Goal: Consume media (video, audio): Consume media (video, audio)

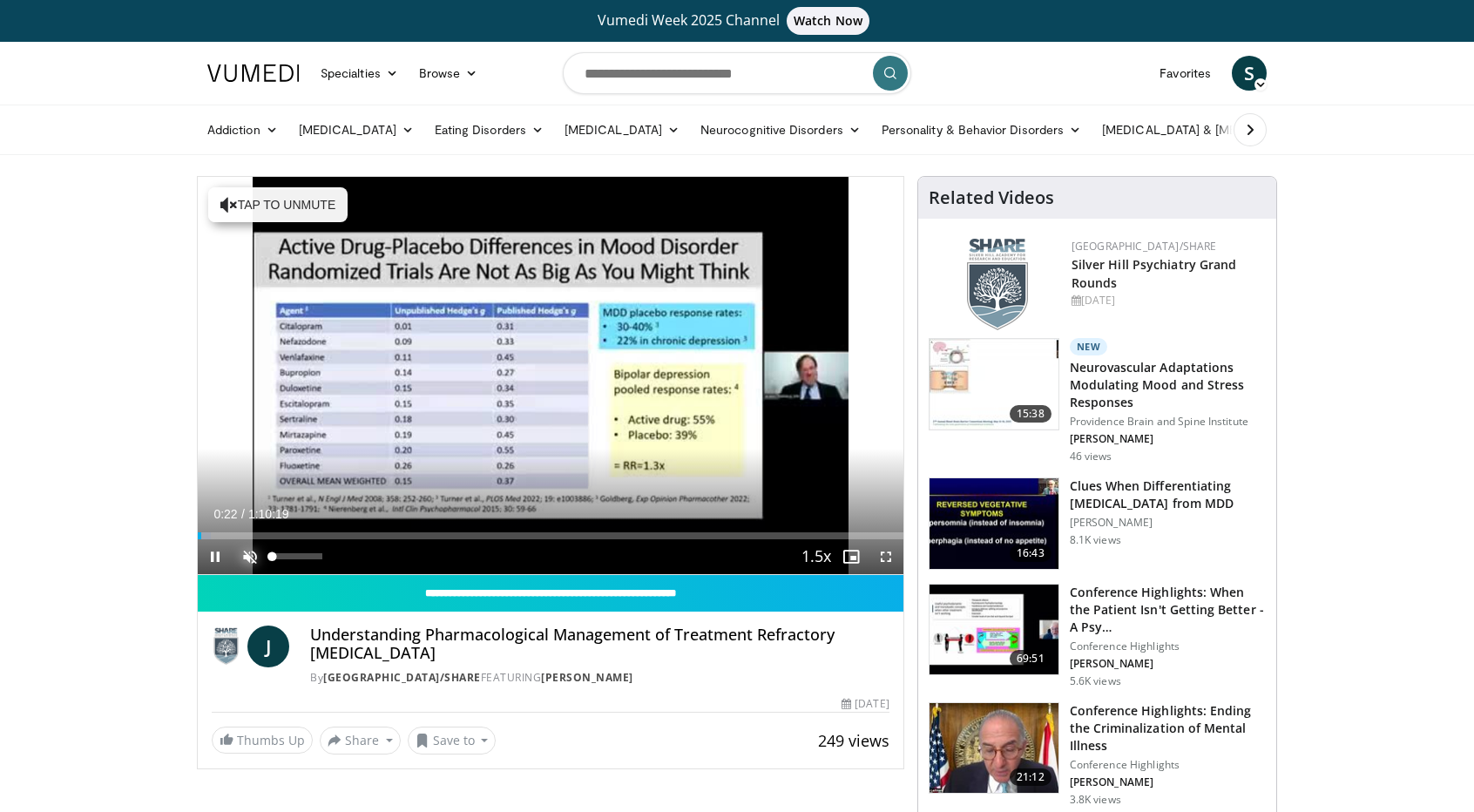
click at [251, 555] on span "Video Player" at bounding box center [250, 556] width 35 height 35
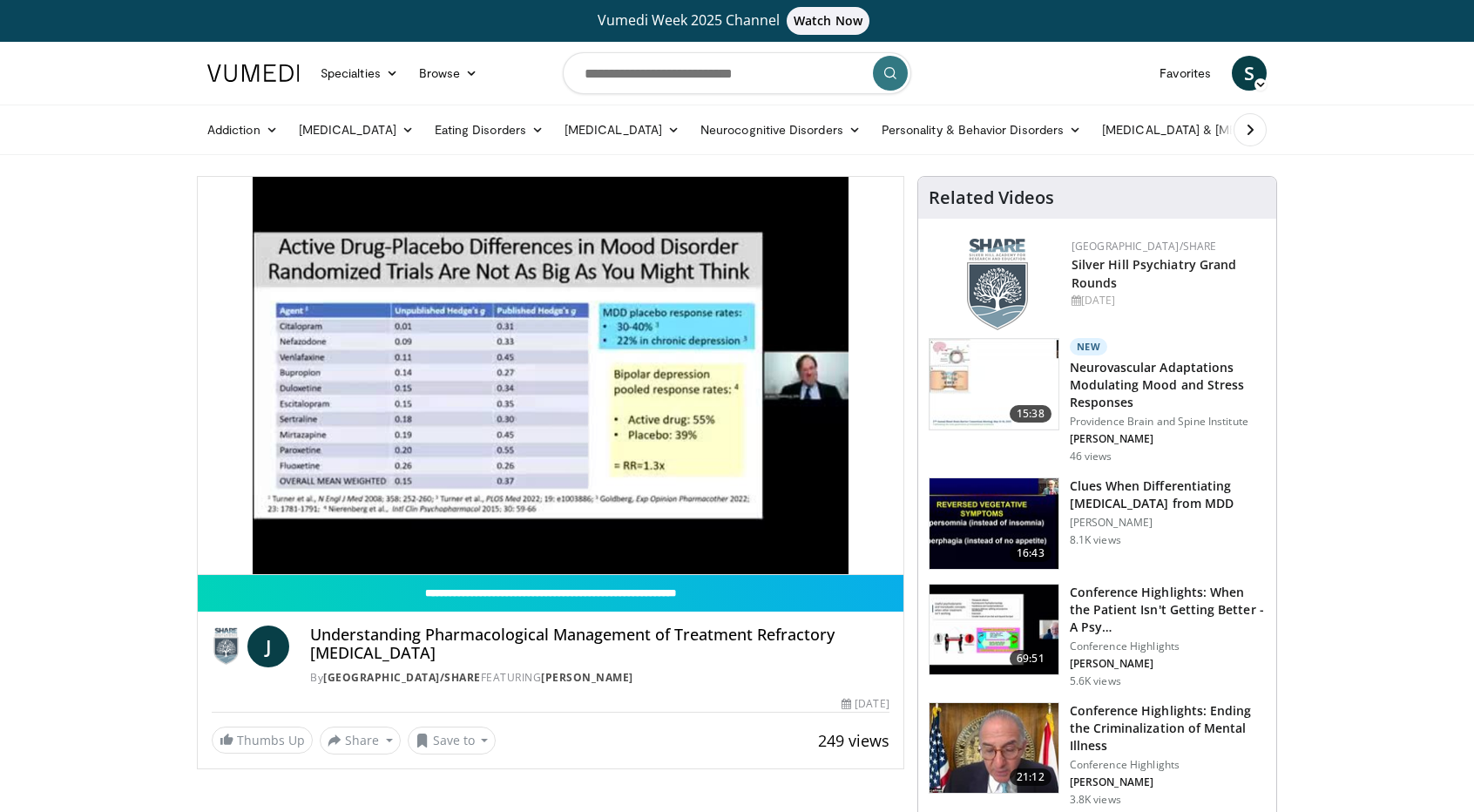
click at [211, 536] on video-js "**********" at bounding box center [551, 375] width 706 height 398
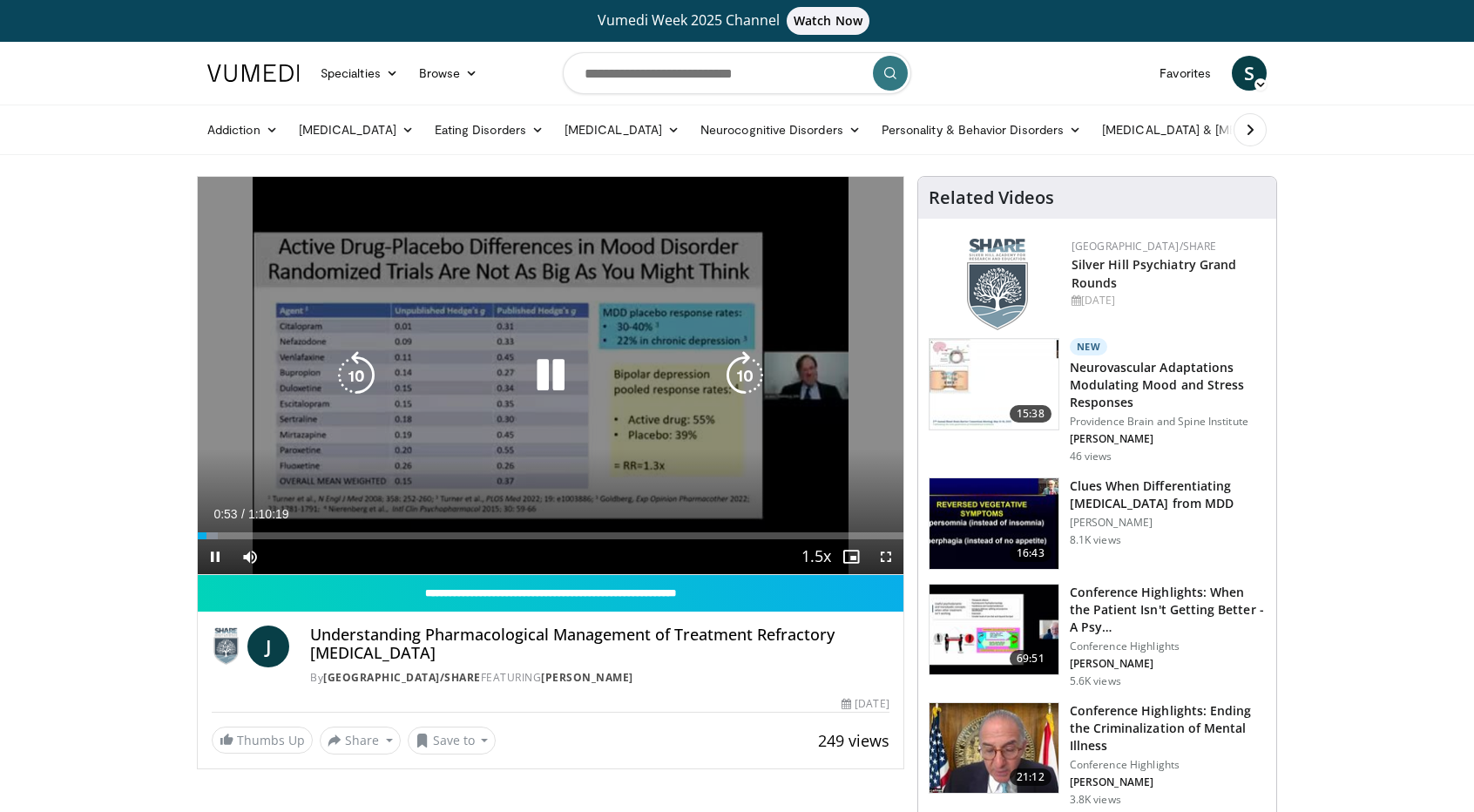
click at [739, 375] on icon "Video Player" at bounding box center [745, 375] width 49 height 49
click at [744, 377] on icon "Video Player" at bounding box center [745, 375] width 49 height 49
click at [740, 384] on icon "Video Player" at bounding box center [745, 375] width 49 height 49
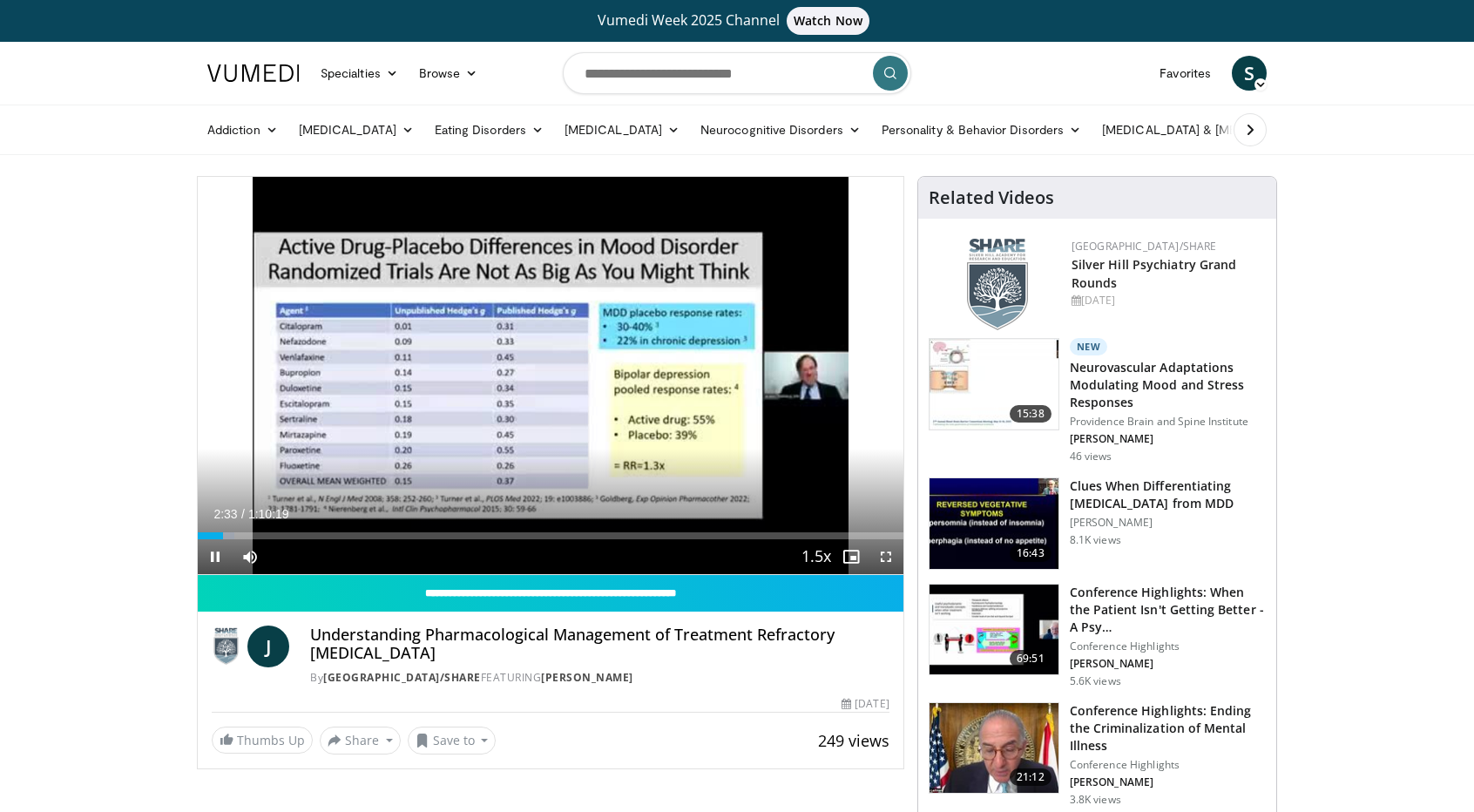
click at [740, 384] on div "10 seconds Tap to unmute" at bounding box center [551, 375] width 706 height 397
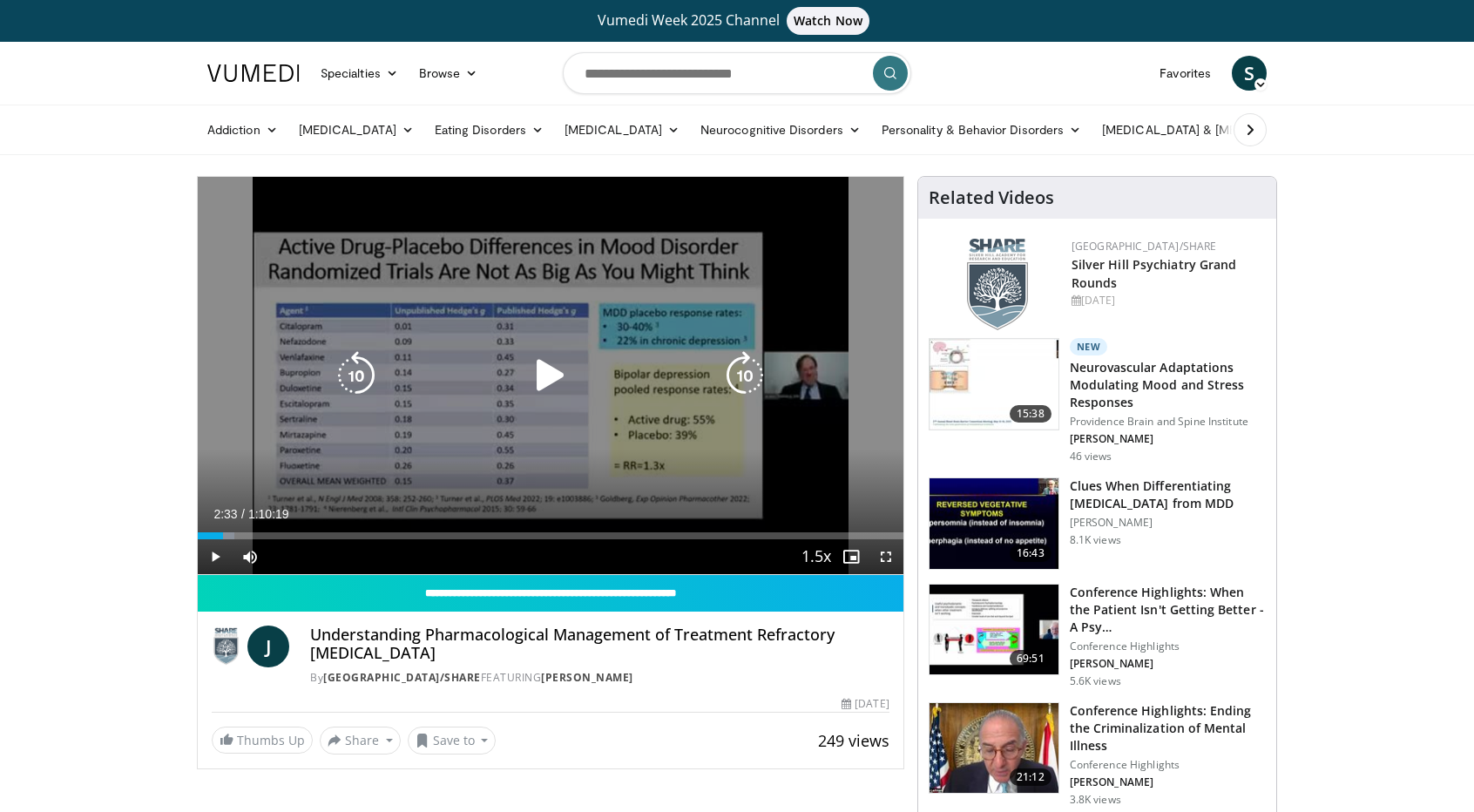
click at [746, 365] on icon "Video Player" at bounding box center [745, 375] width 49 height 49
click at [665, 364] on div "Video Player" at bounding box center [551, 375] width 423 height 35
click at [545, 372] on icon "Video Player" at bounding box center [551, 375] width 49 height 49
click at [735, 379] on icon "Video Player" at bounding box center [745, 375] width 49 height 49
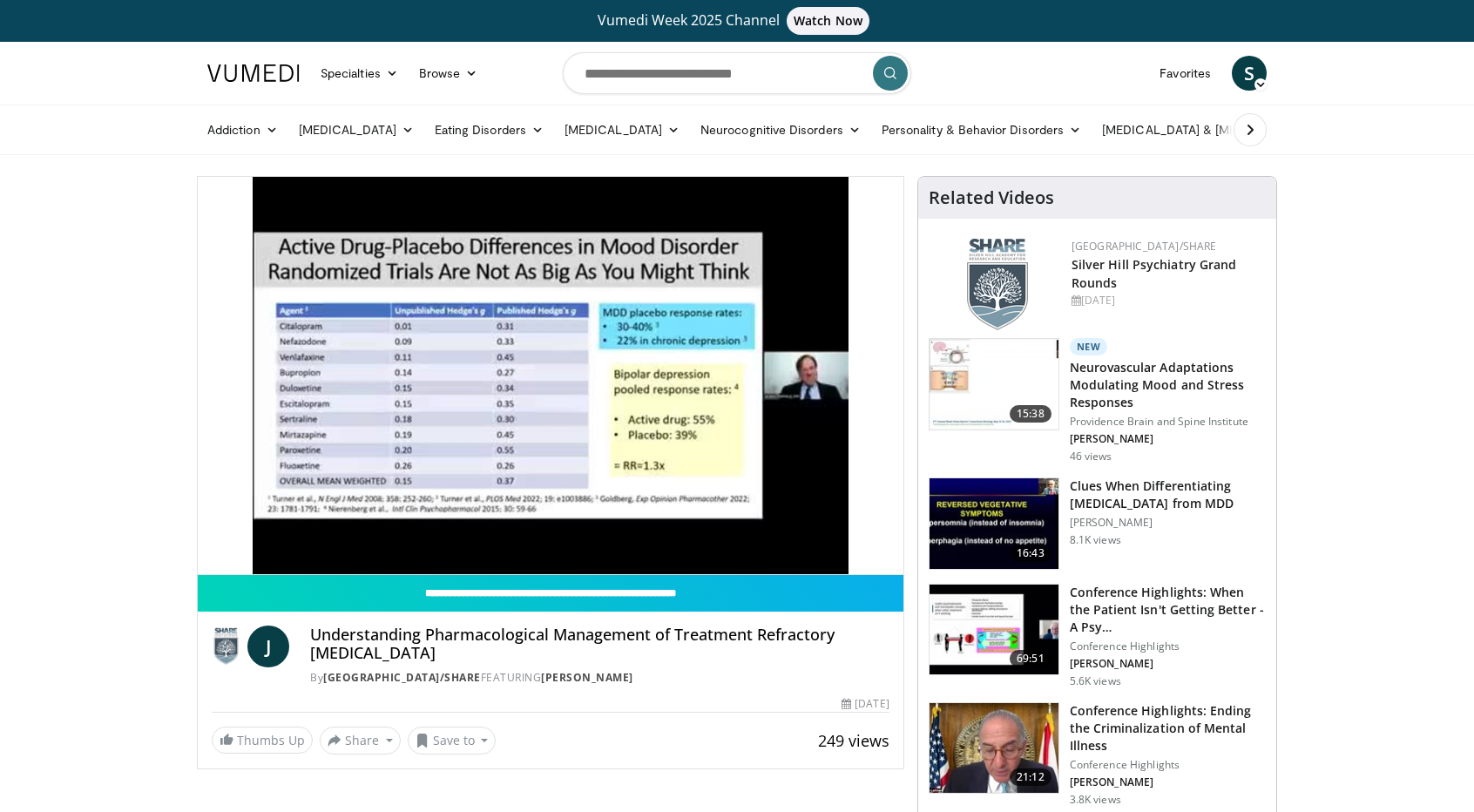
click at [735, 379] on div "20 seconds Tap to unmute" at bounding box center [551, 375] width 706 height 397
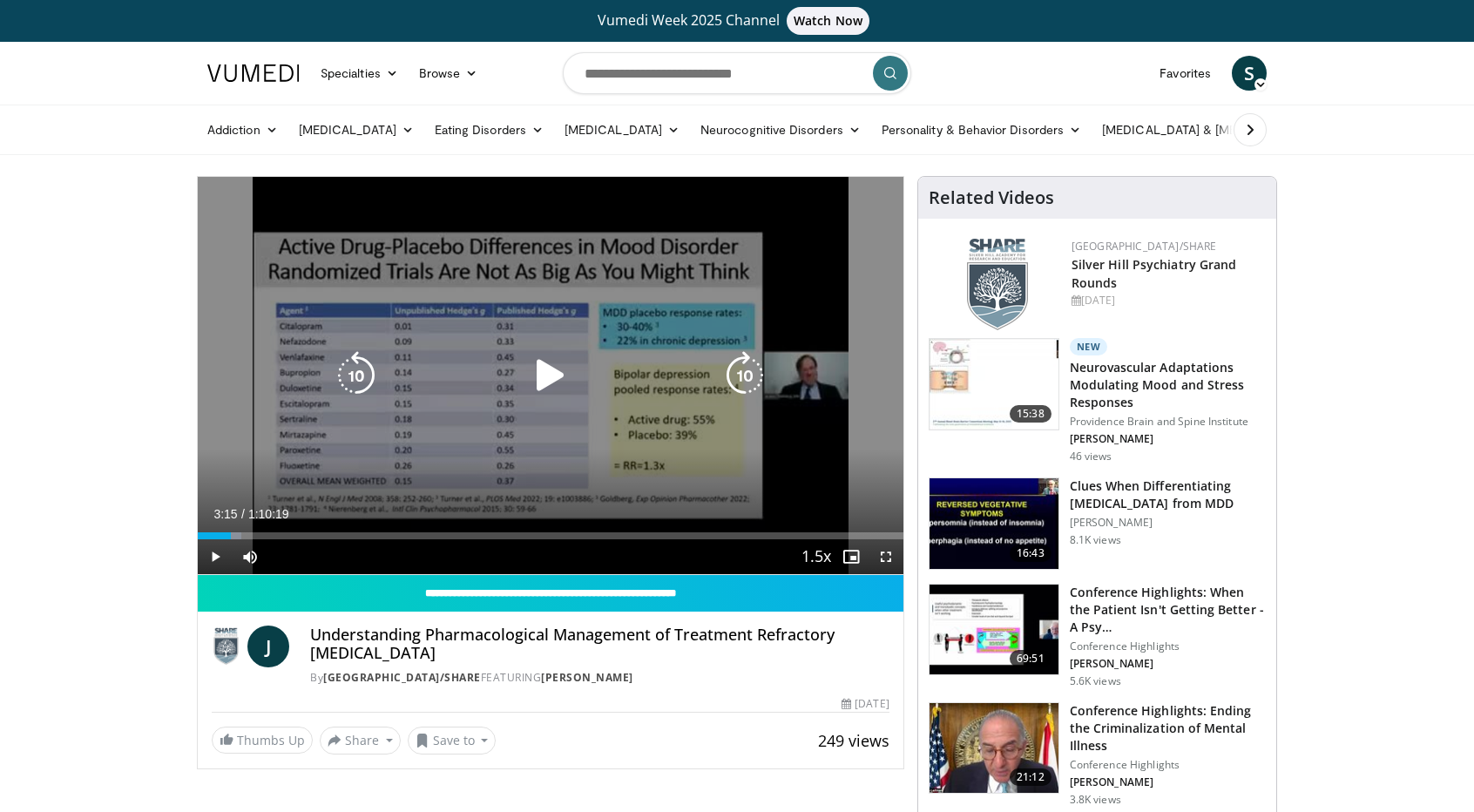
click at [561, 368] on icon "Video Player" at bounding box center [551, 375] width 49 height 49
click at [737, 369] on icon "Video Player" at bounding box center [745, 375] width 49 height 49
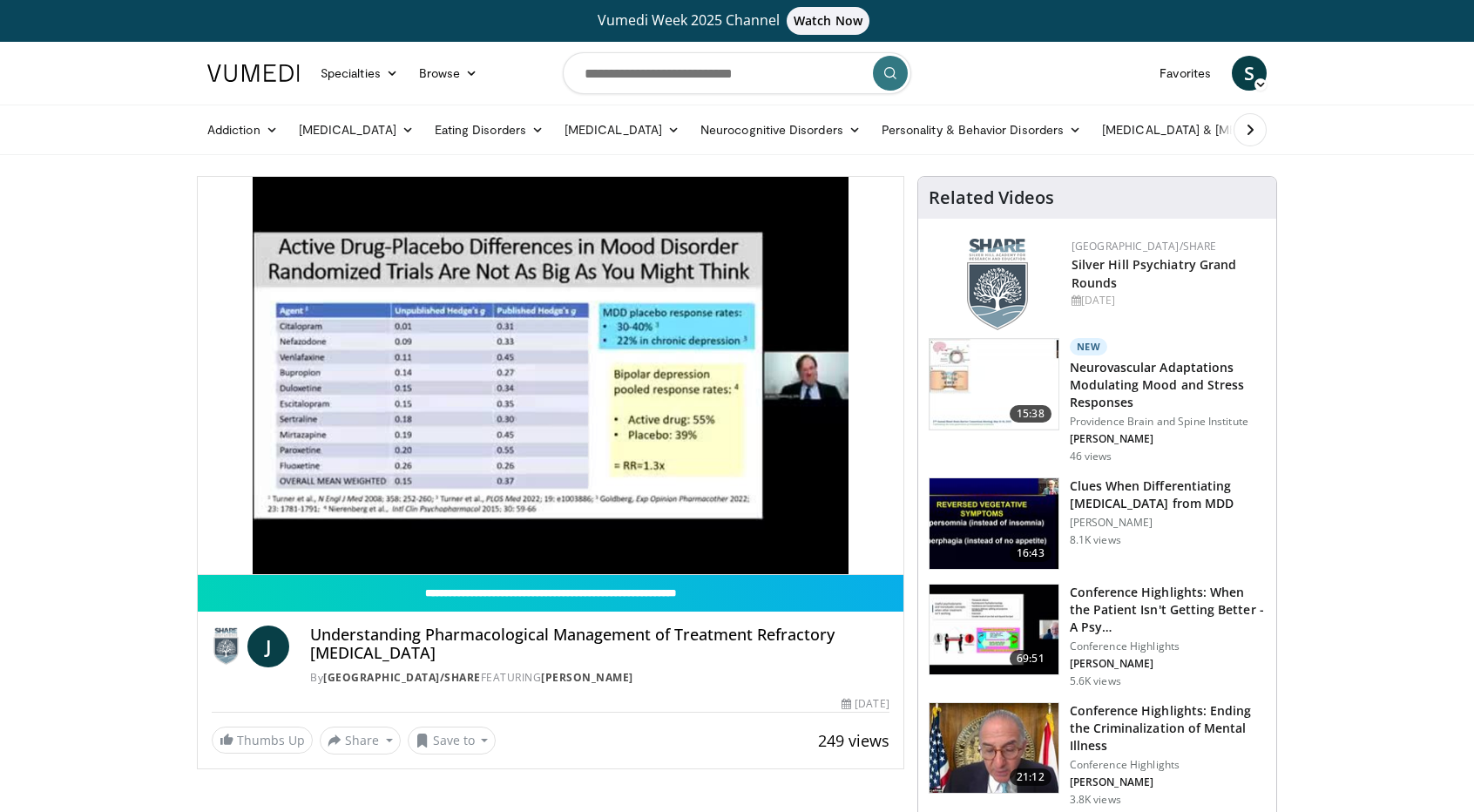
click at [737, 369] on div "10 seconds Tap to unmute" at bounding box center [551, 375] width 706 height 397
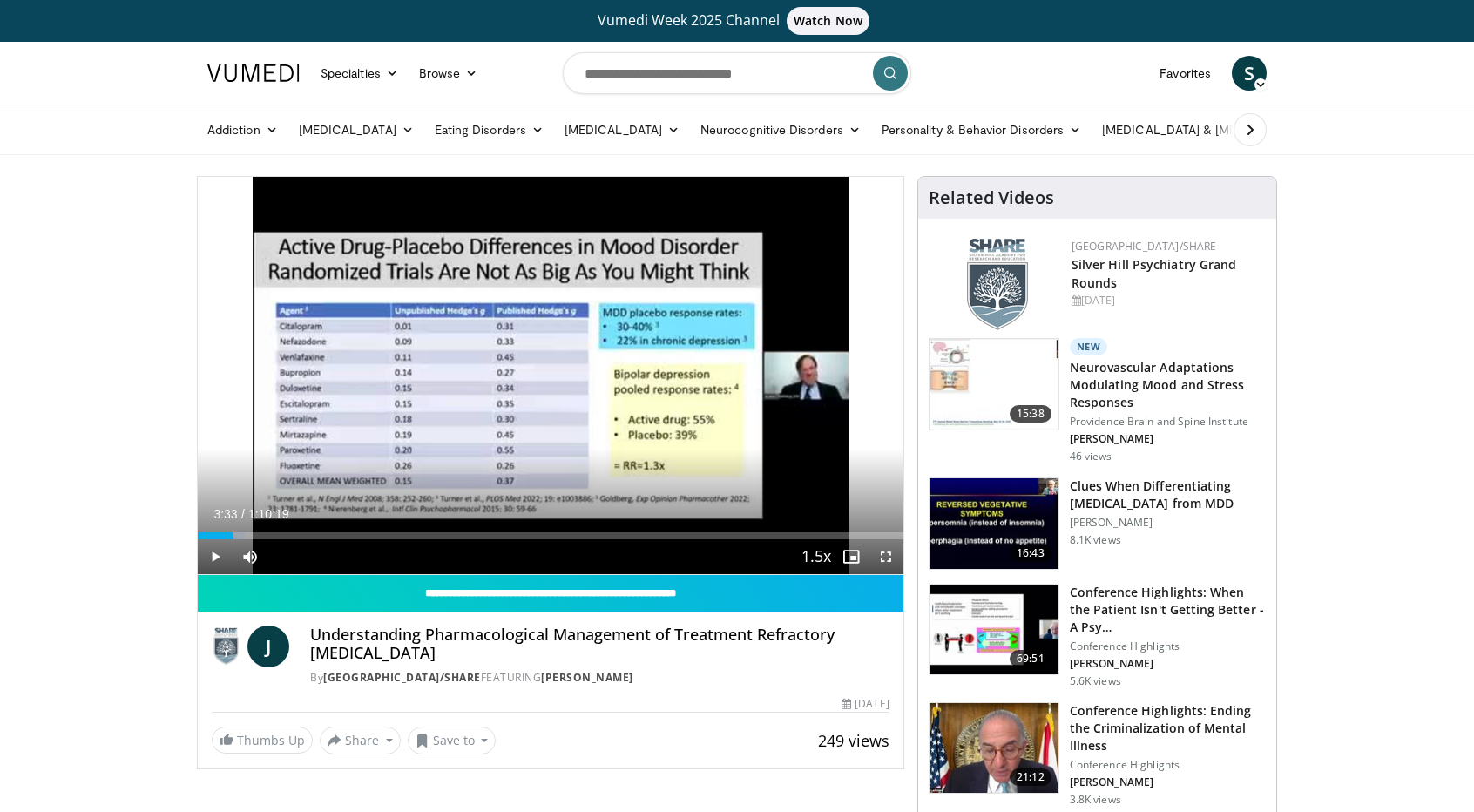
click at [737, 369] on div "10 seconds Tap to unmute" at bounding box center [551, 375] width 706 height 397
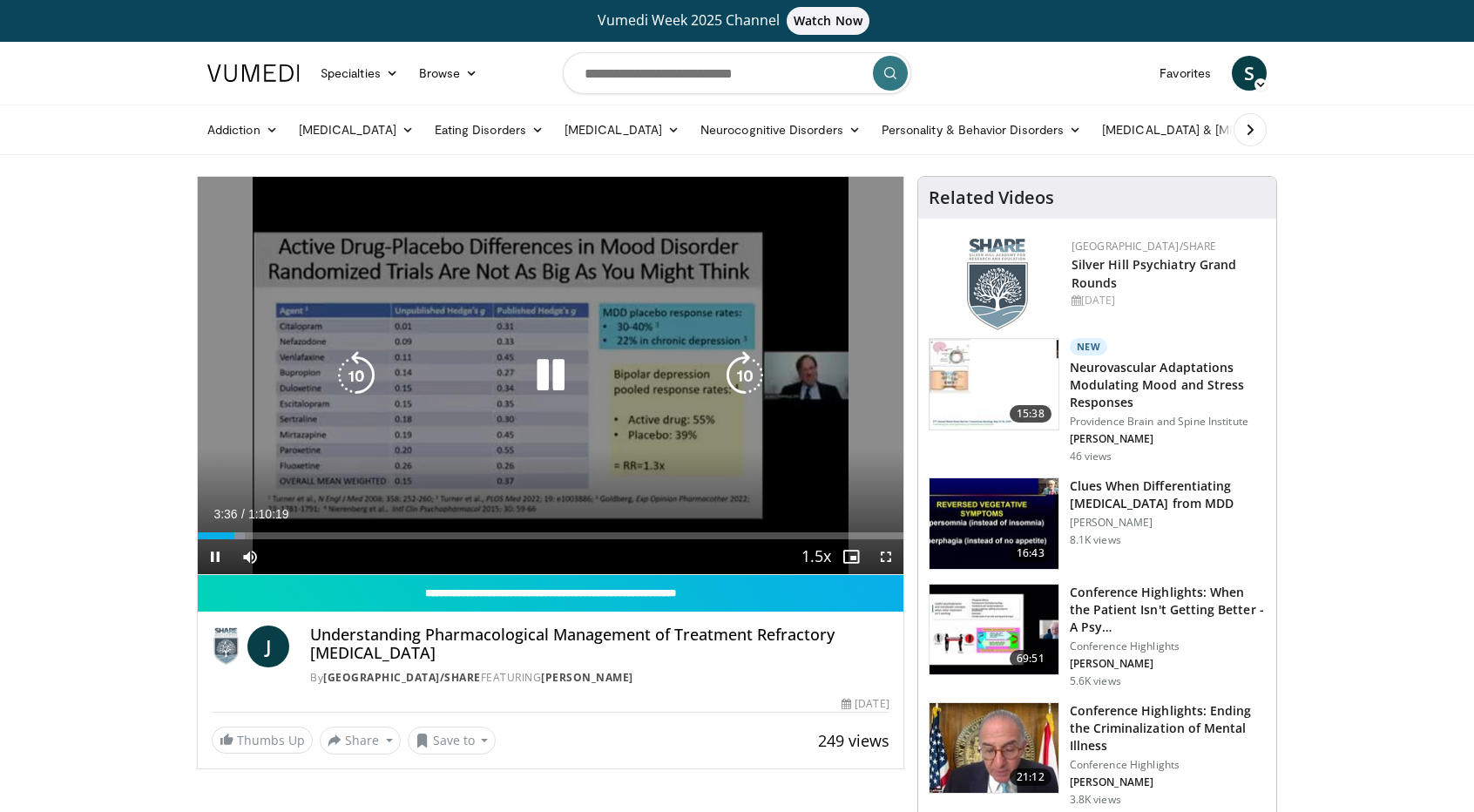
click at [753, 375] on icon "Video Player" at bounding box center [745, 375] width 49 height 49
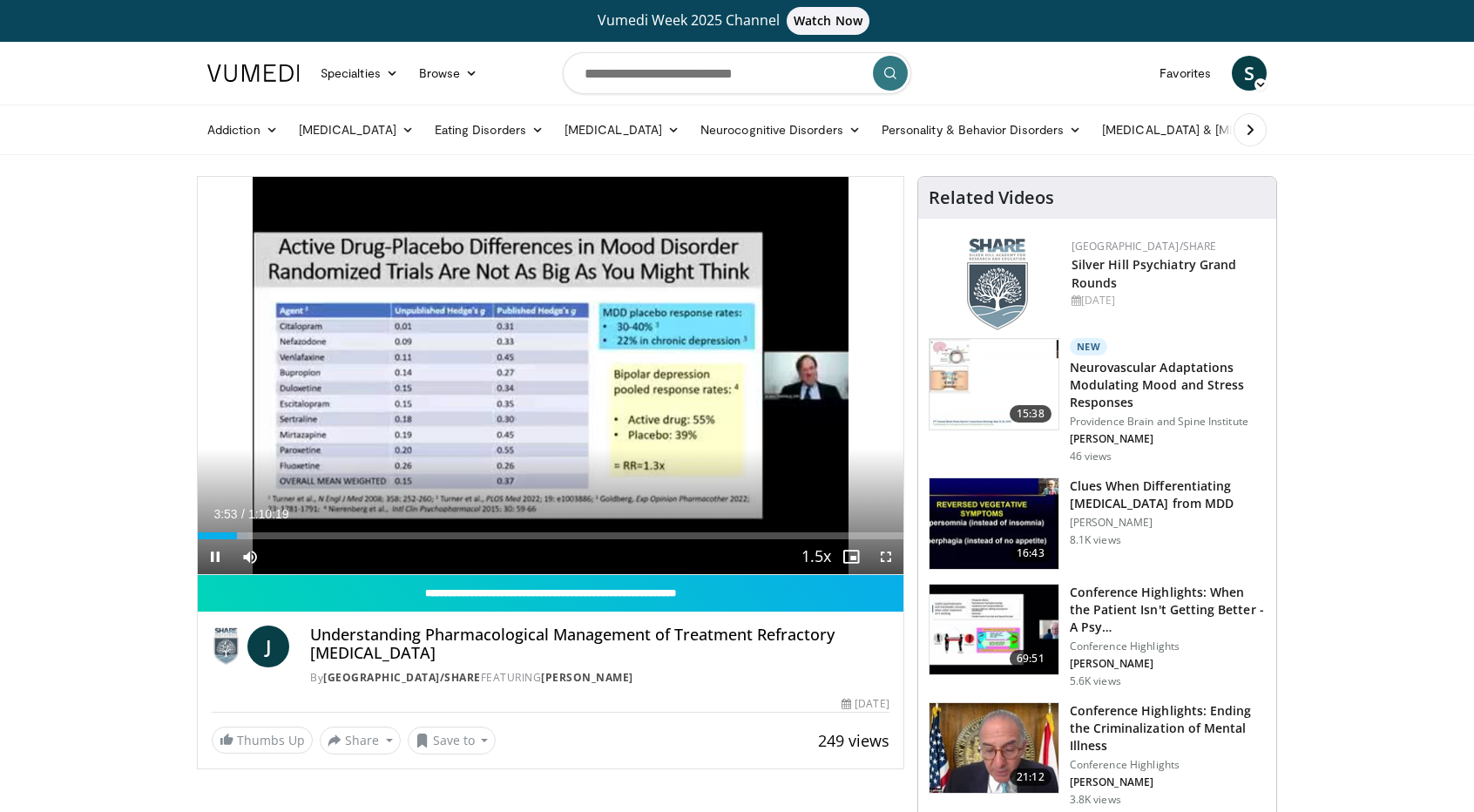
click at [753, 375] on div "10 seconds Tap to unmute" at bounding box center [551, 375] width 706 height 397
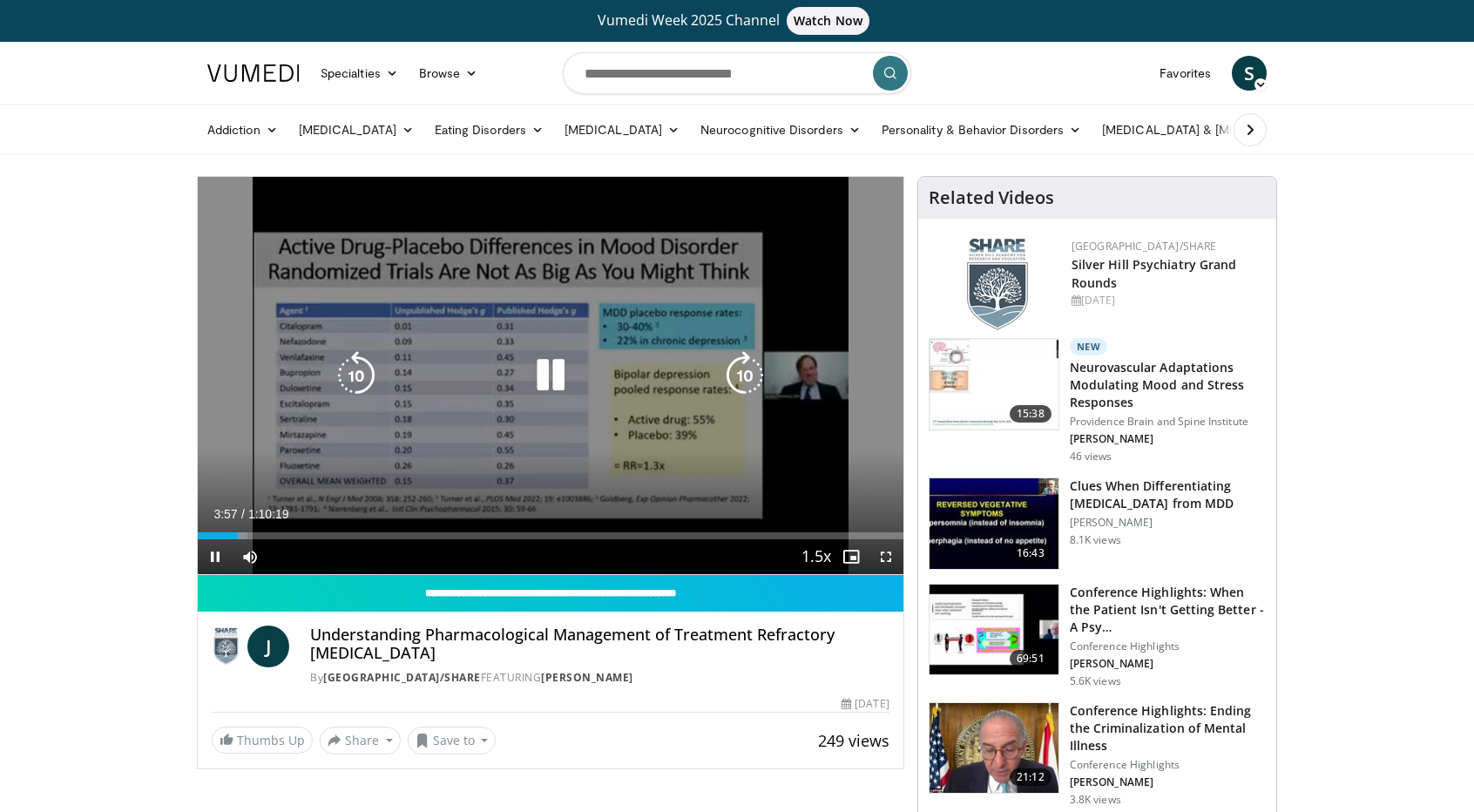
click at [730, 375] on icon "Video Player" at bounding box center [745, 375] width 49 height 49
click at [724, 372] on icon "Video Player" at bounding box center [745, 375] width 49 height 49
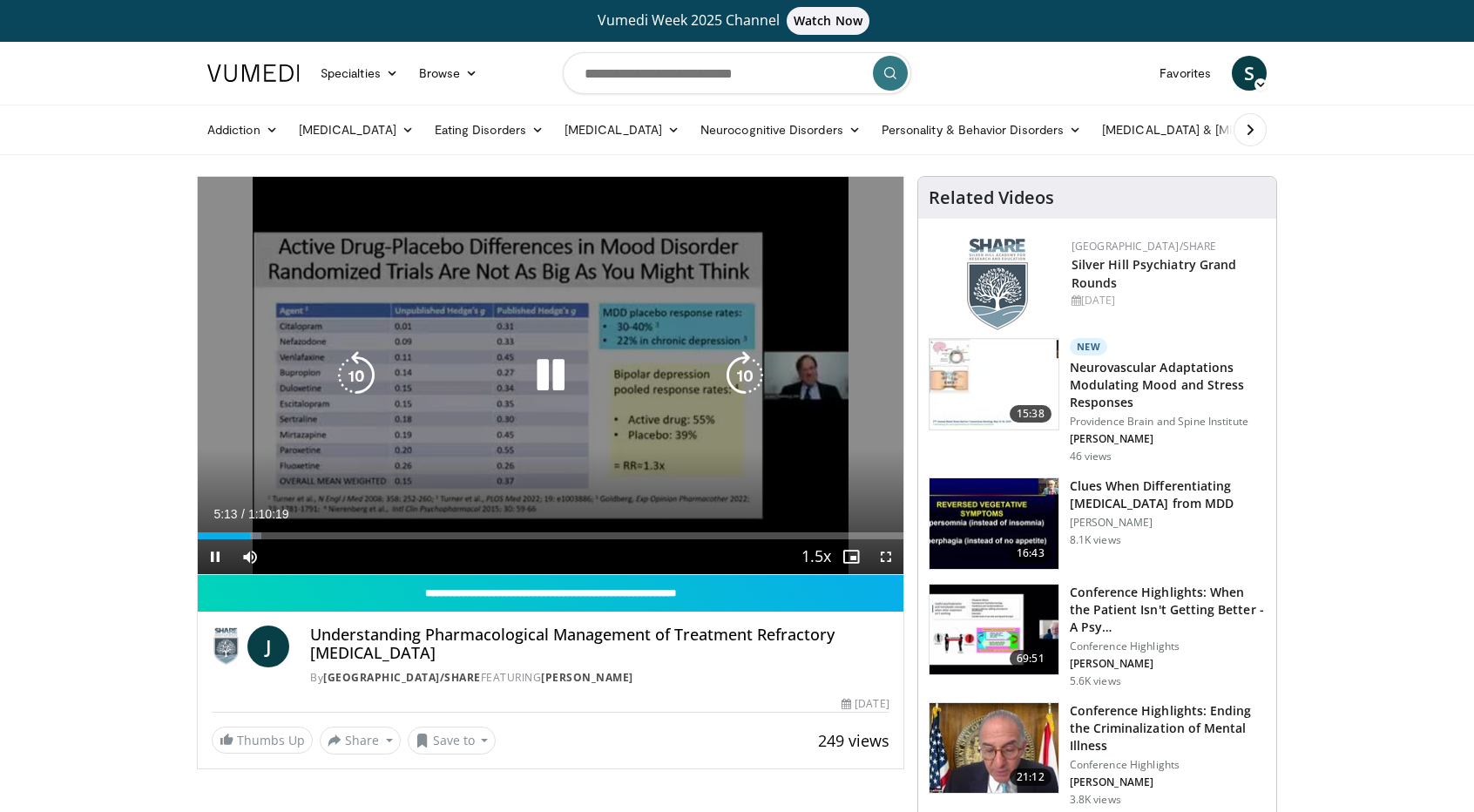
click at [724, 372] on icon "Video Player" at bounding box center [745, 375] width 49 height 49
click at [720, 370] on icon "Video Player" at bounding box center [745, 375] width 49 height 49
click at [728, 369] on icon "Video Player" at bounding box center [745, 375] width 49 height 49
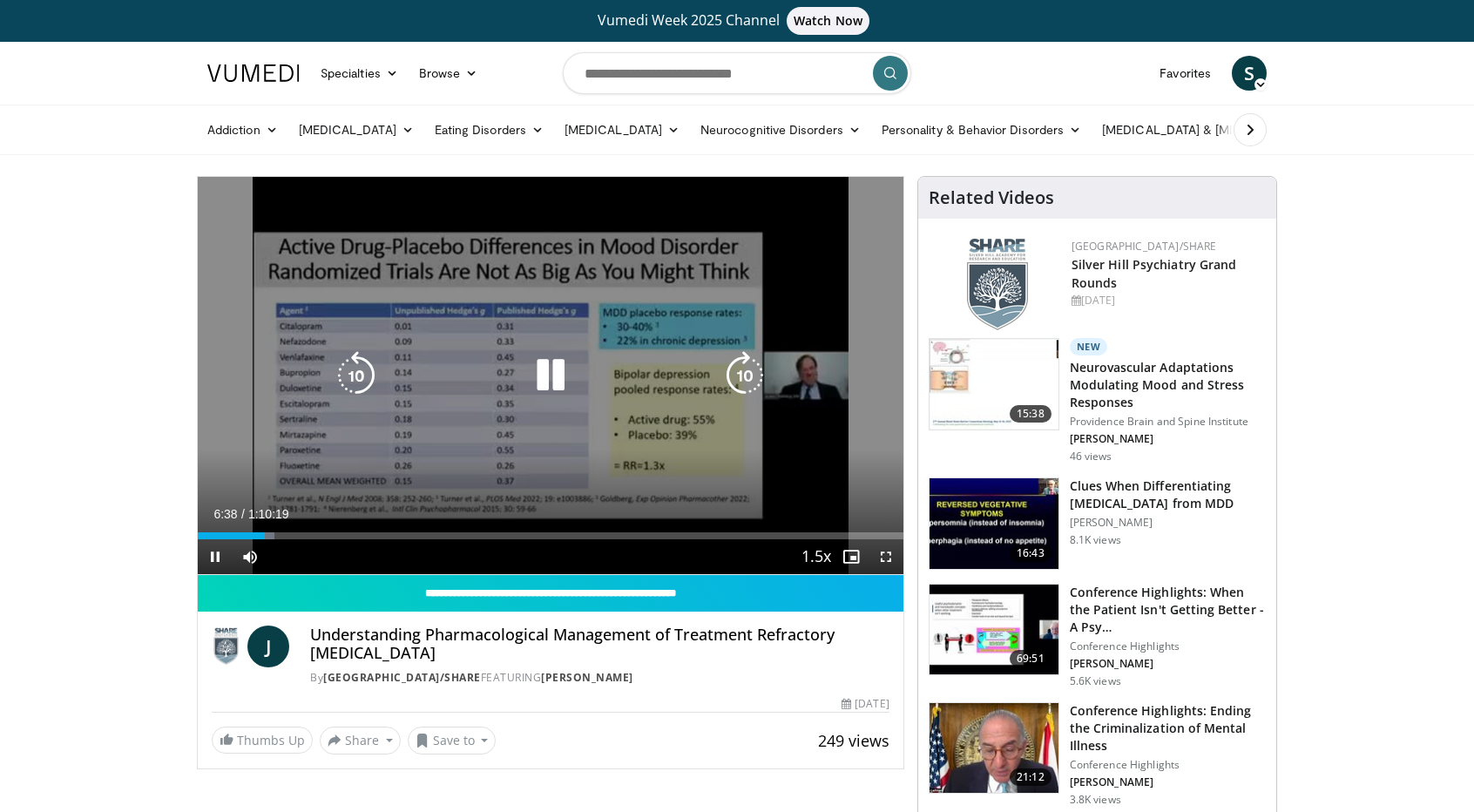
click at [732, 368] on icon "Video Player" at bounding box center [745, 375] width 49 height 49
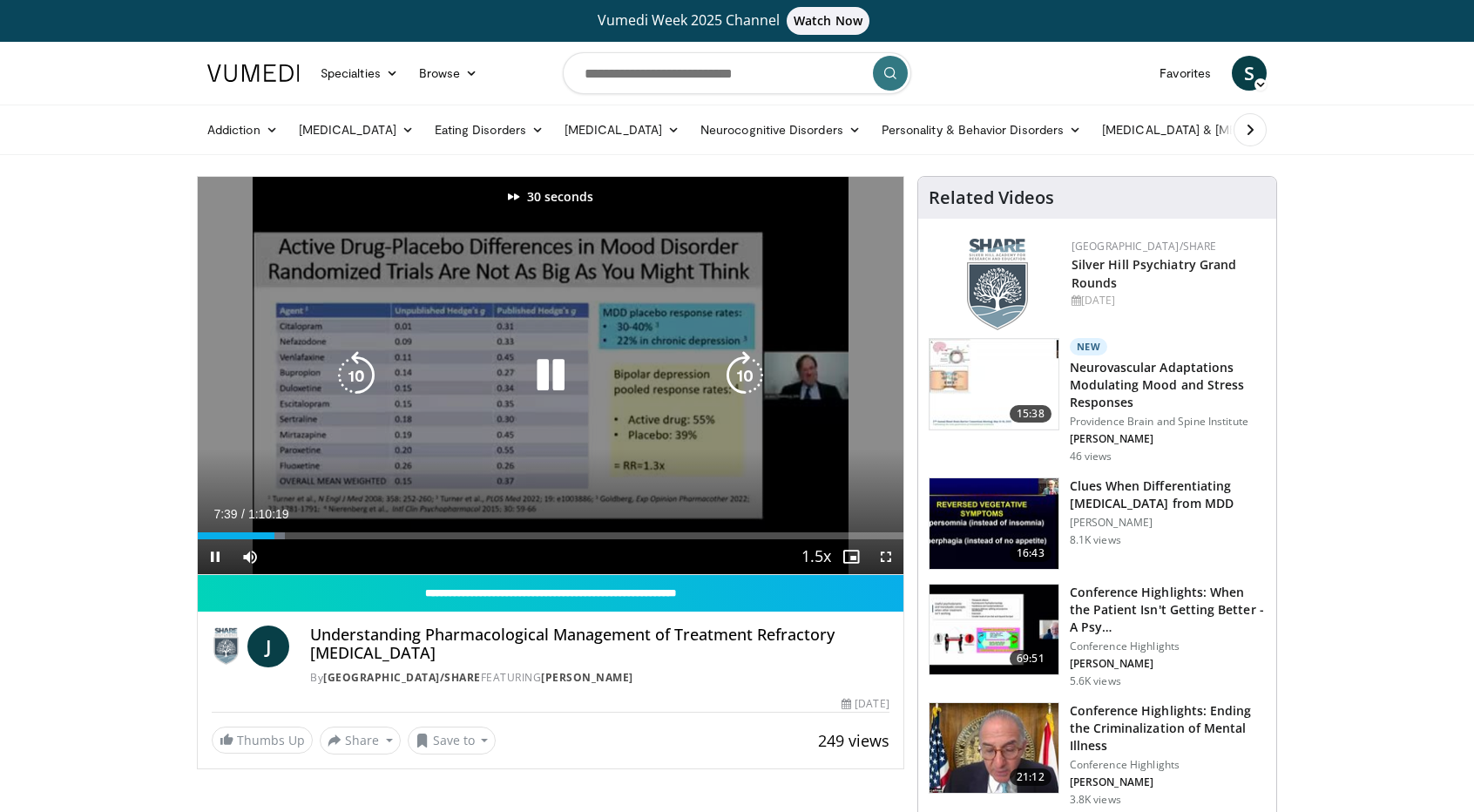
click at [732, 368] on icon "Video Player" at bounding box center [745, 375] width 49 height 49
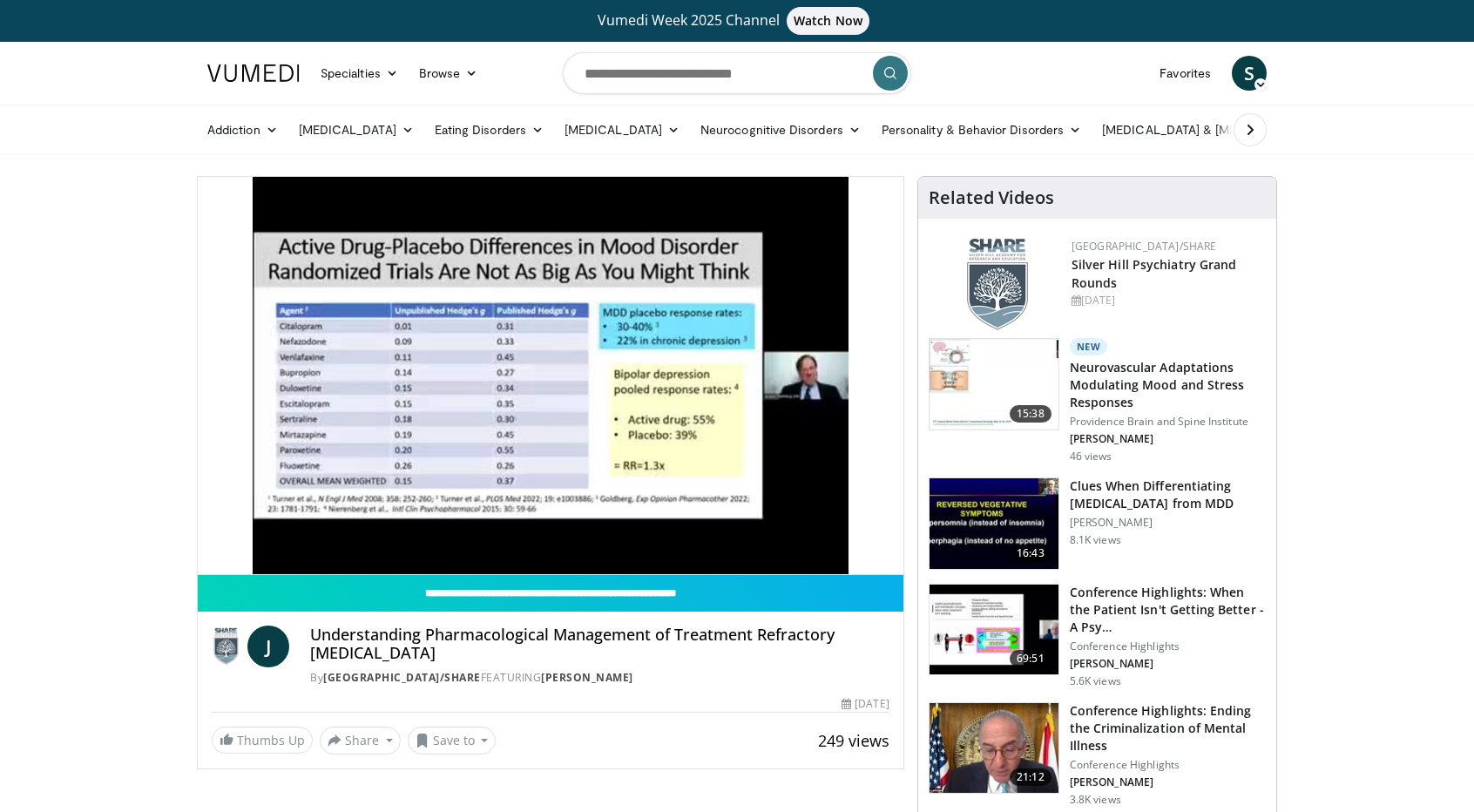
click at [732, 368] on div "70 seconds Tap to unmute" at bounding box center [551, 375] width 706 height 397
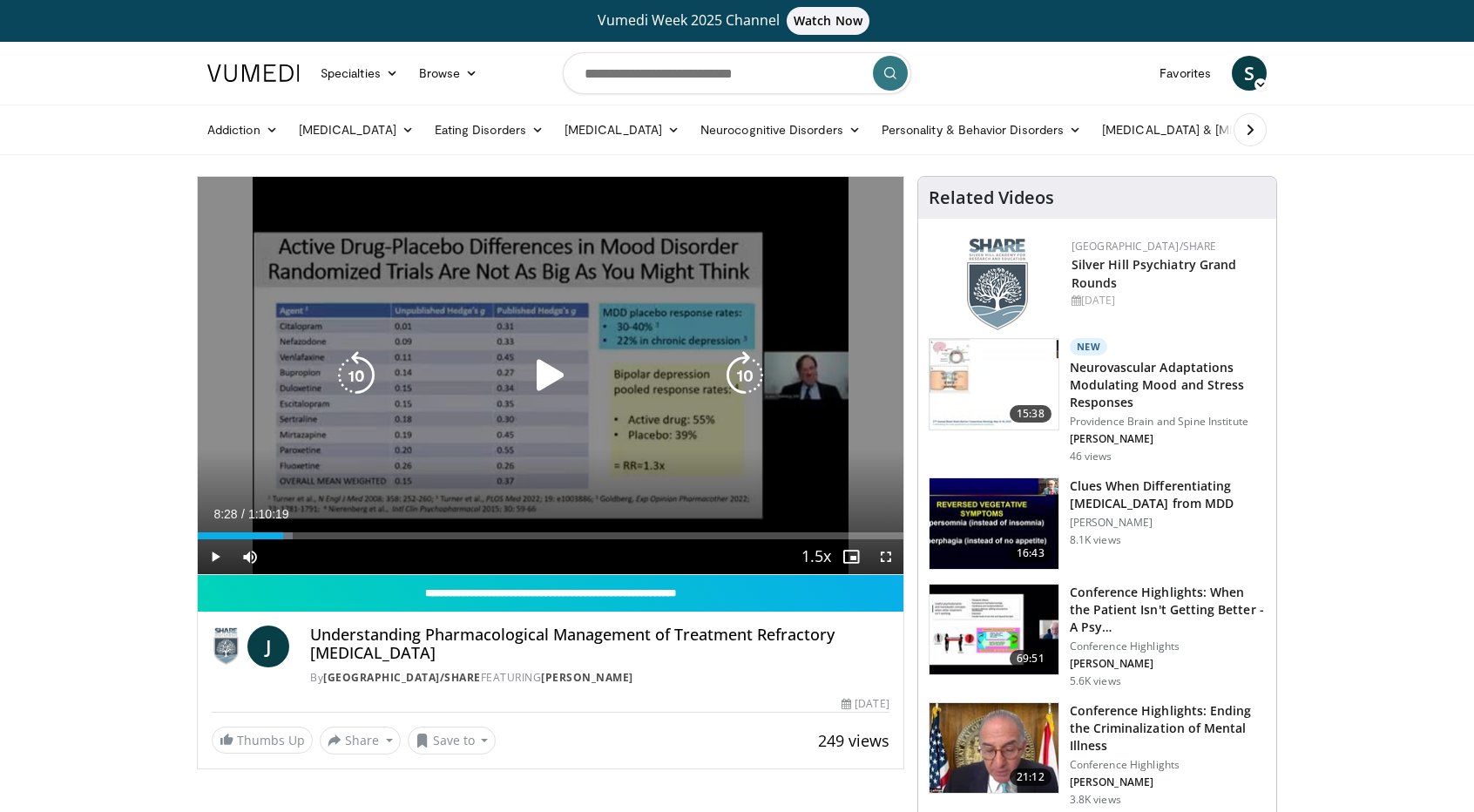
click at [740, 367] on icon "Video Player" at bounding box center [745, 375] width 49 height 49
click at [711, 375] on div "Video Player" at bounding box center [551, 375] width 423 height 35
click at [555, 377] on icon "Video Player" at bounding box center [551, 375] width 49 height 49
click at [729, 379] on icon "Video Player" at bounding box center [745, 375] width 49 height 49
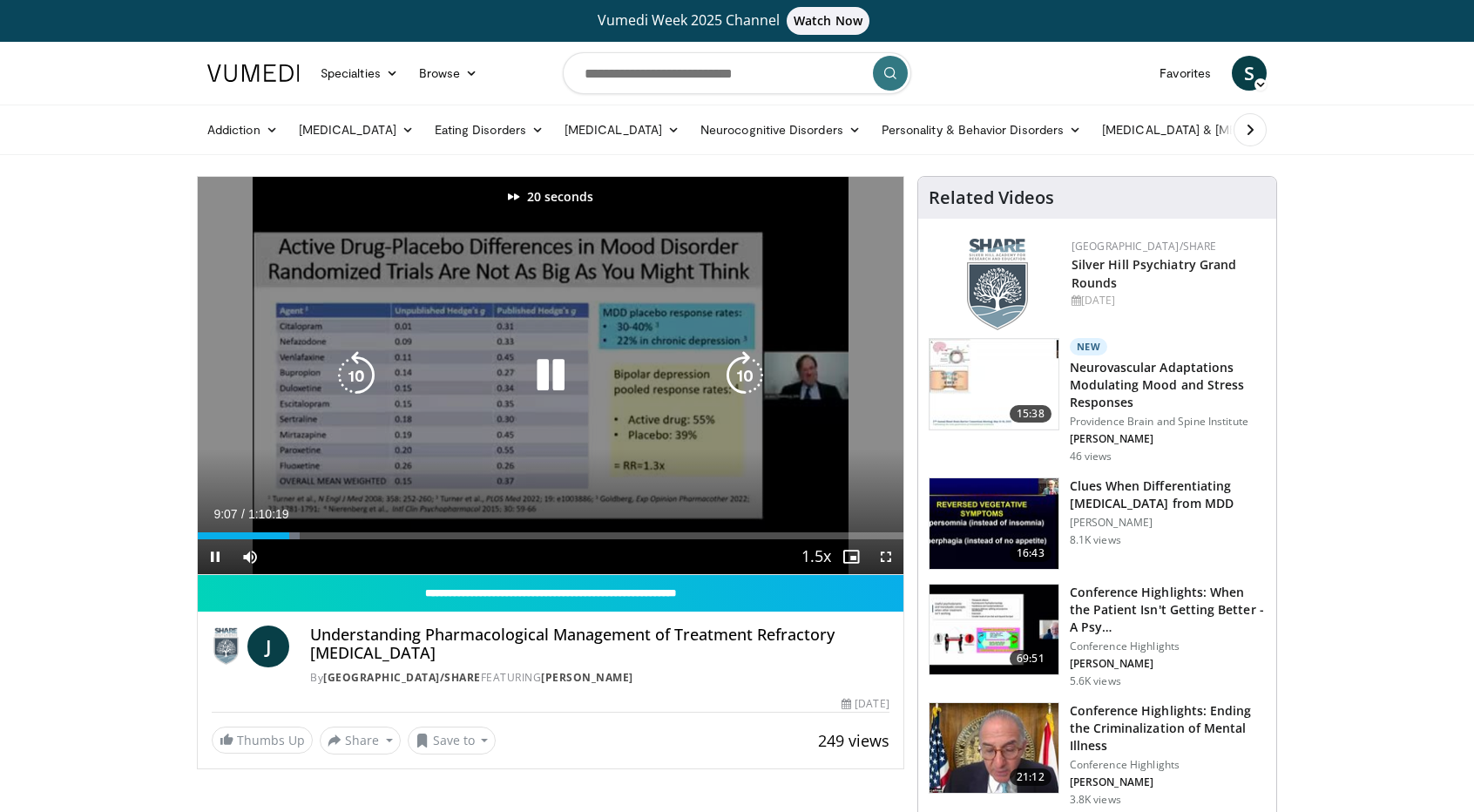
click at [729, 379] on icon "Video Player" at bounding box center [745, 375] width 49 height 49
click at [732, 375] on icon "Video Player" at bounding box center [745, 375] width 49 height 49
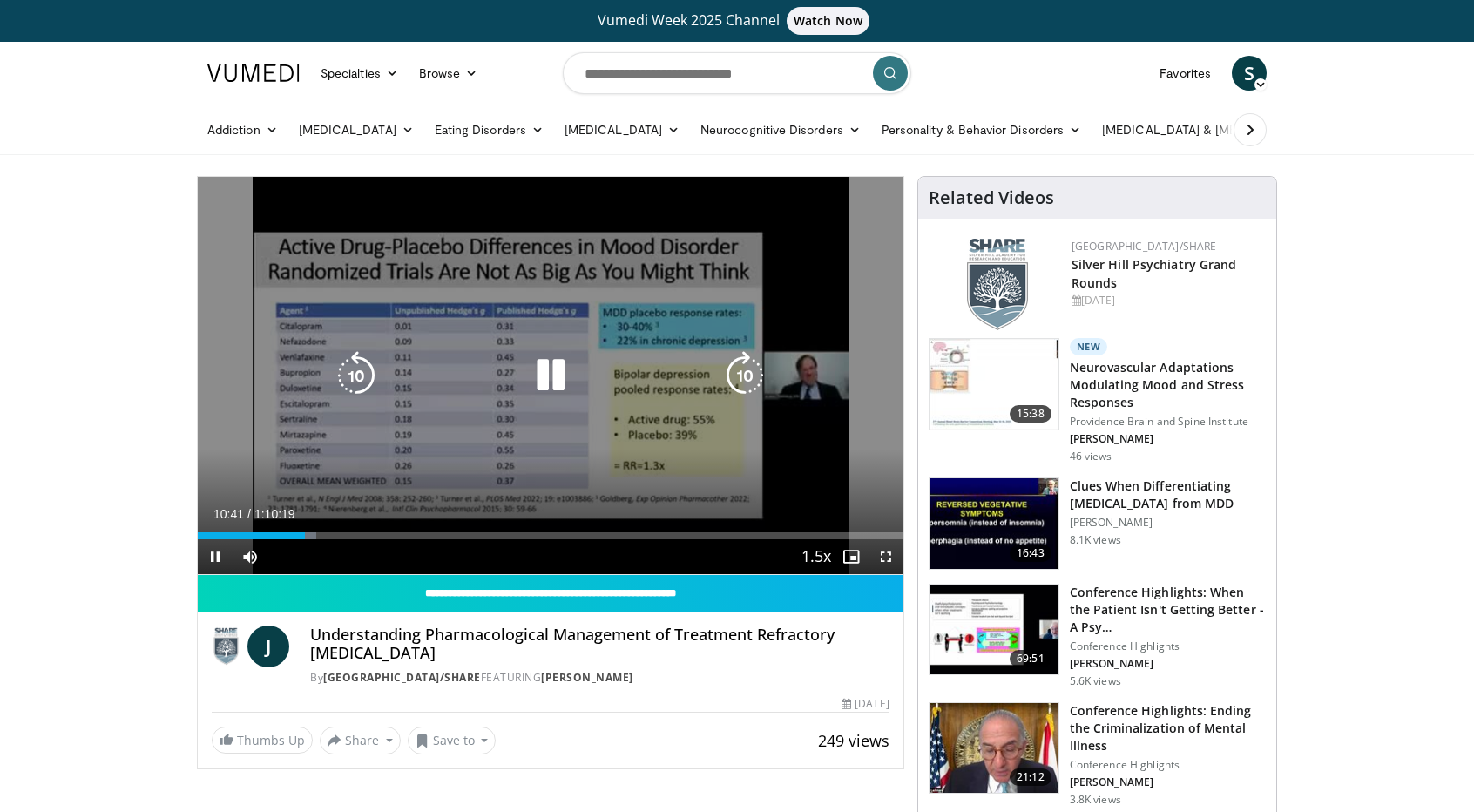
click at [732, 375] on icon "Video Player" at bounding box center [745, 375] width 49 height 49
click at [729, 376] on icon "Video Player" at bounding box center [745, 375] width 49 height 49
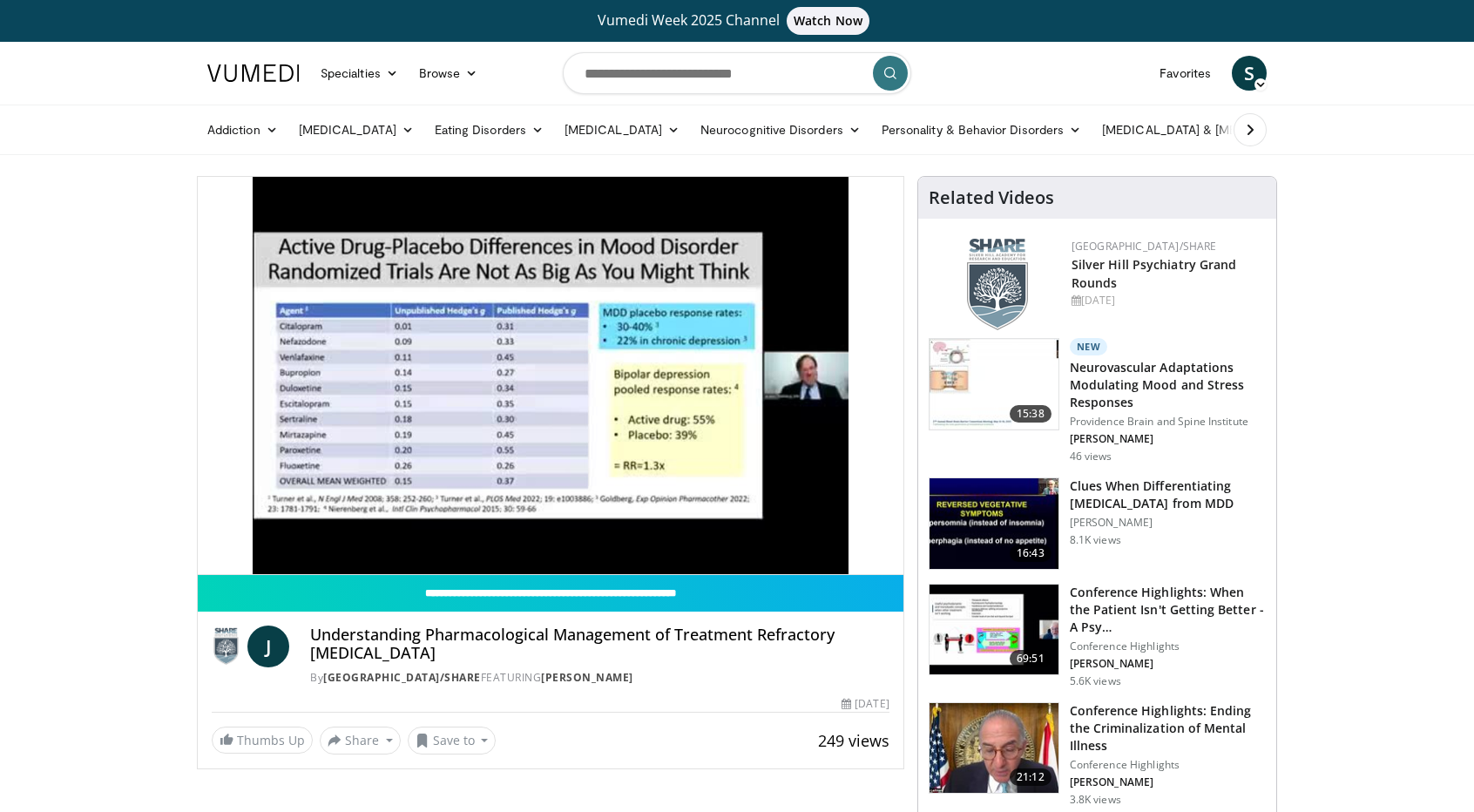
click at [729, 376] on div "10 seconds Tap to unmute" at bounding box center [551, 375] width 706 height 397
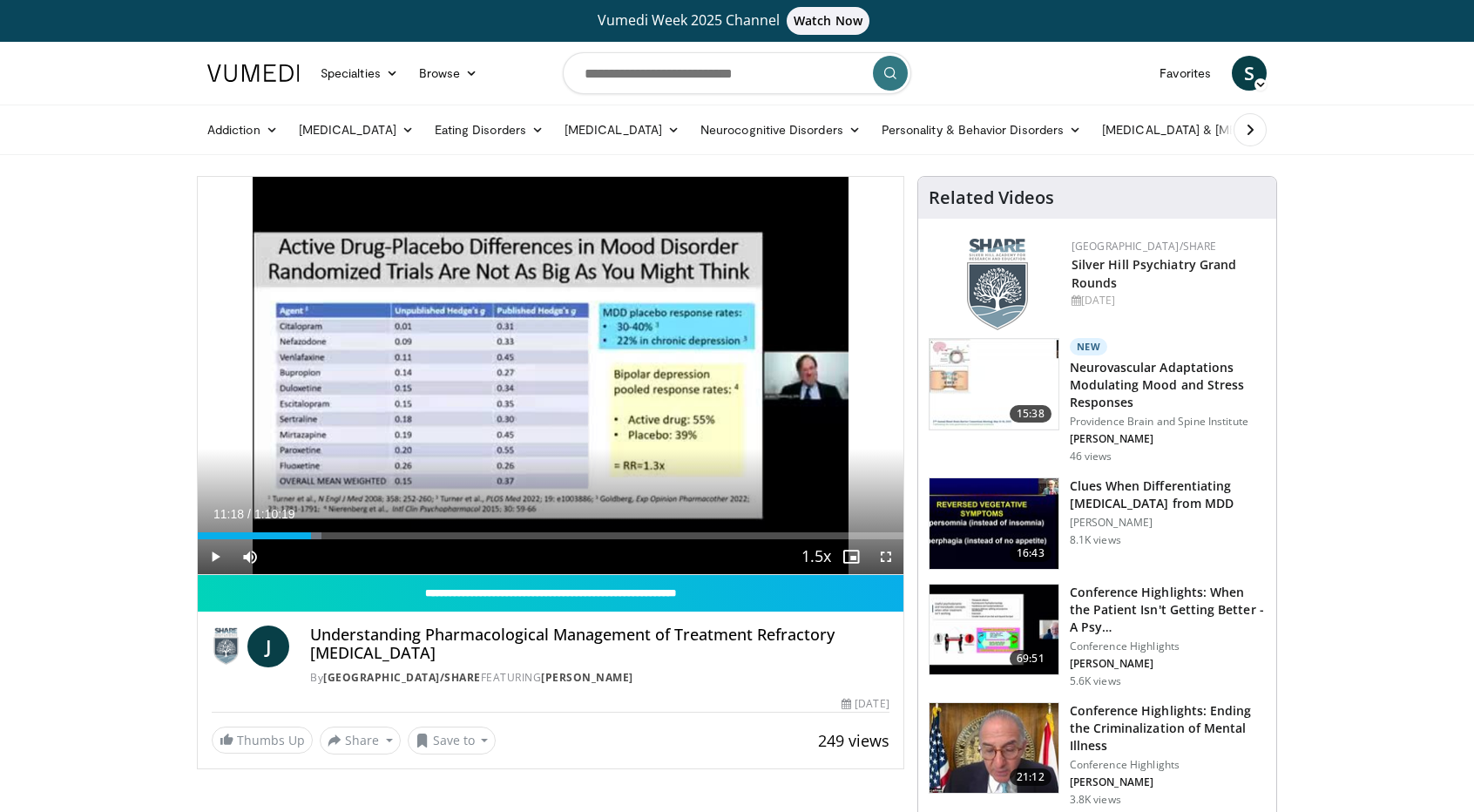
click at [729, 376] on div "10 seconds Tap to unmute" at bounding box center [551, 375] width 706 height 397
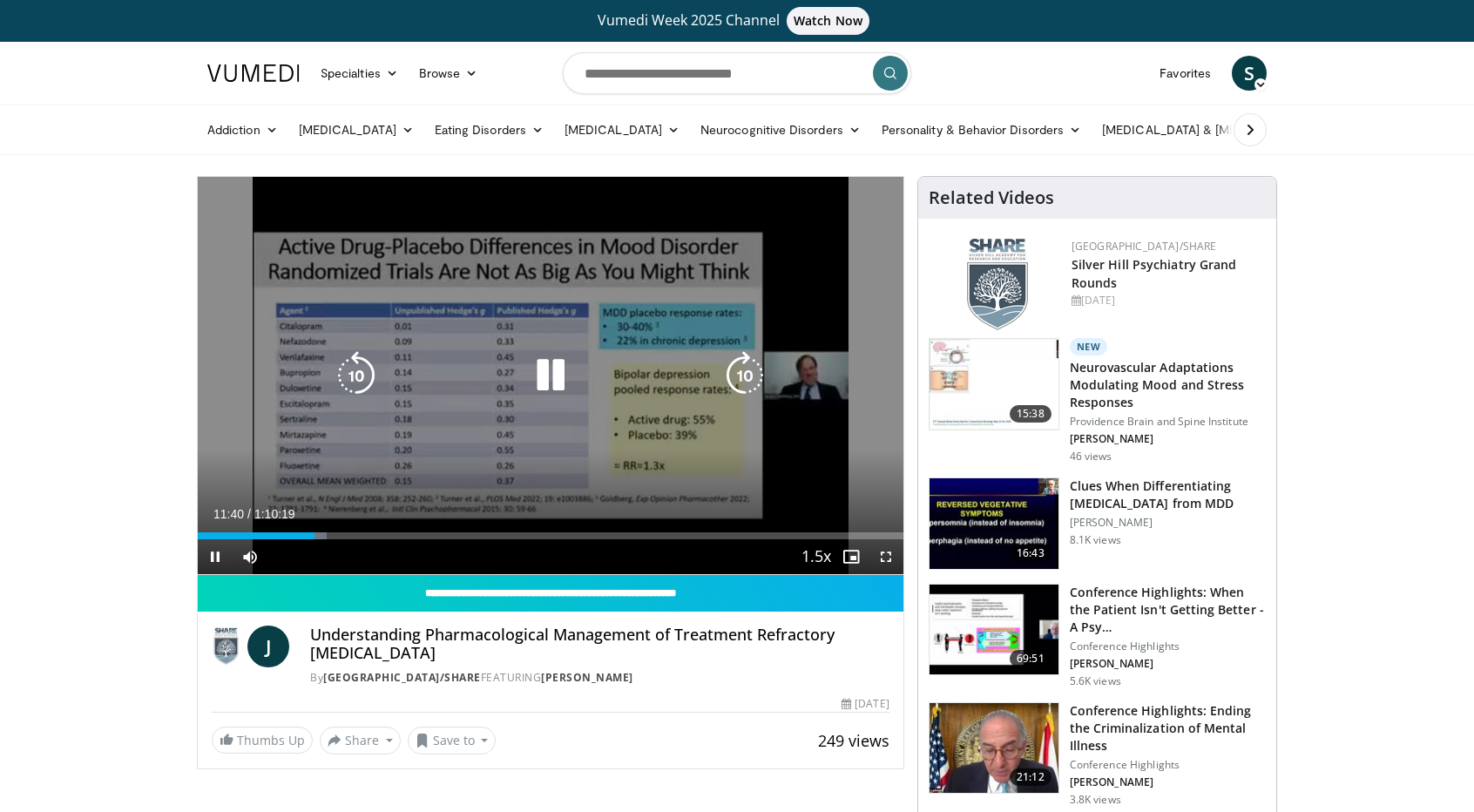
click at [740, 380] on icon "Video Player" at bounding box center [745, 375] width 49 height 49
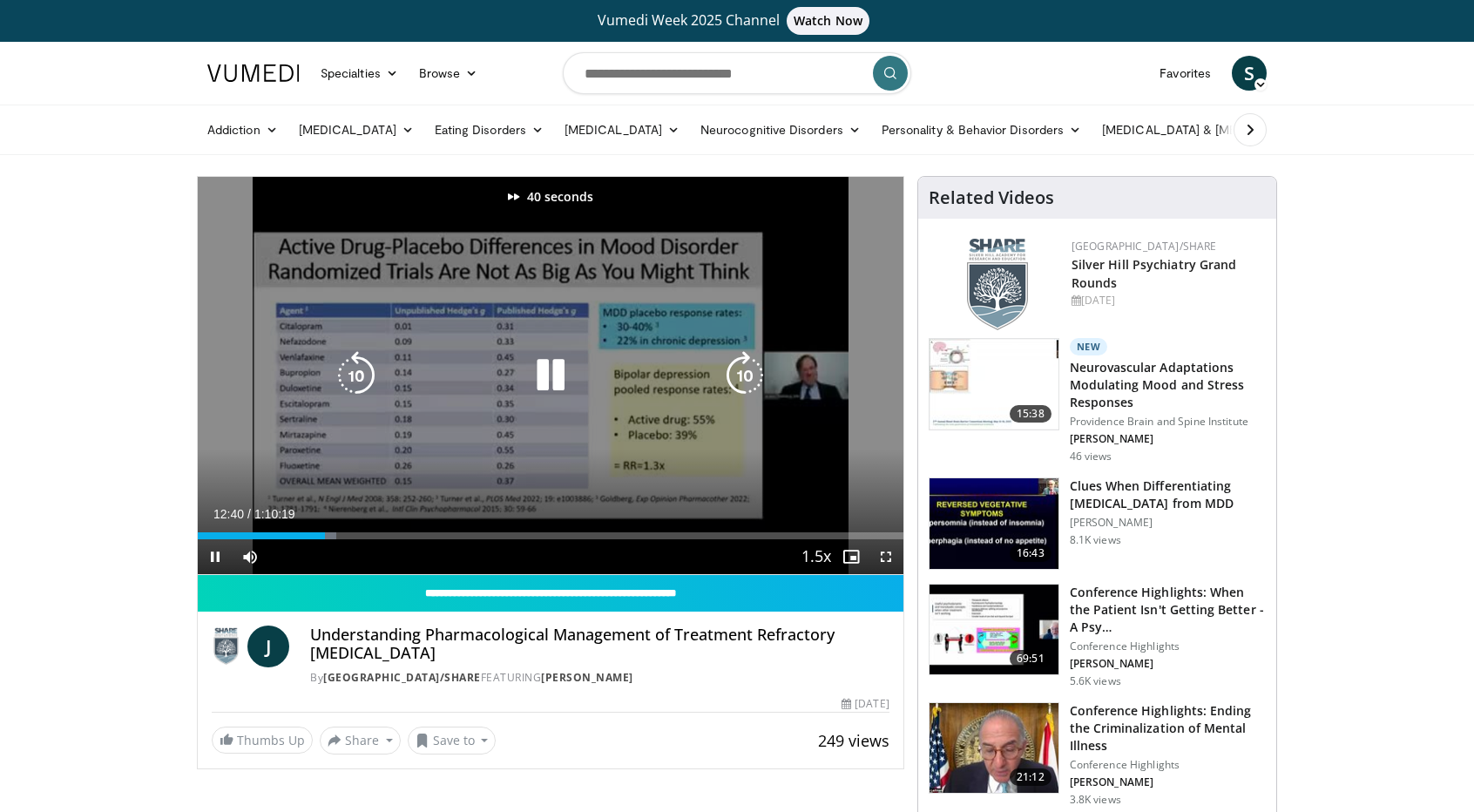
click at [740, 380] on icon "Video Player" at bounding box center [745, 375] width 49 height 49
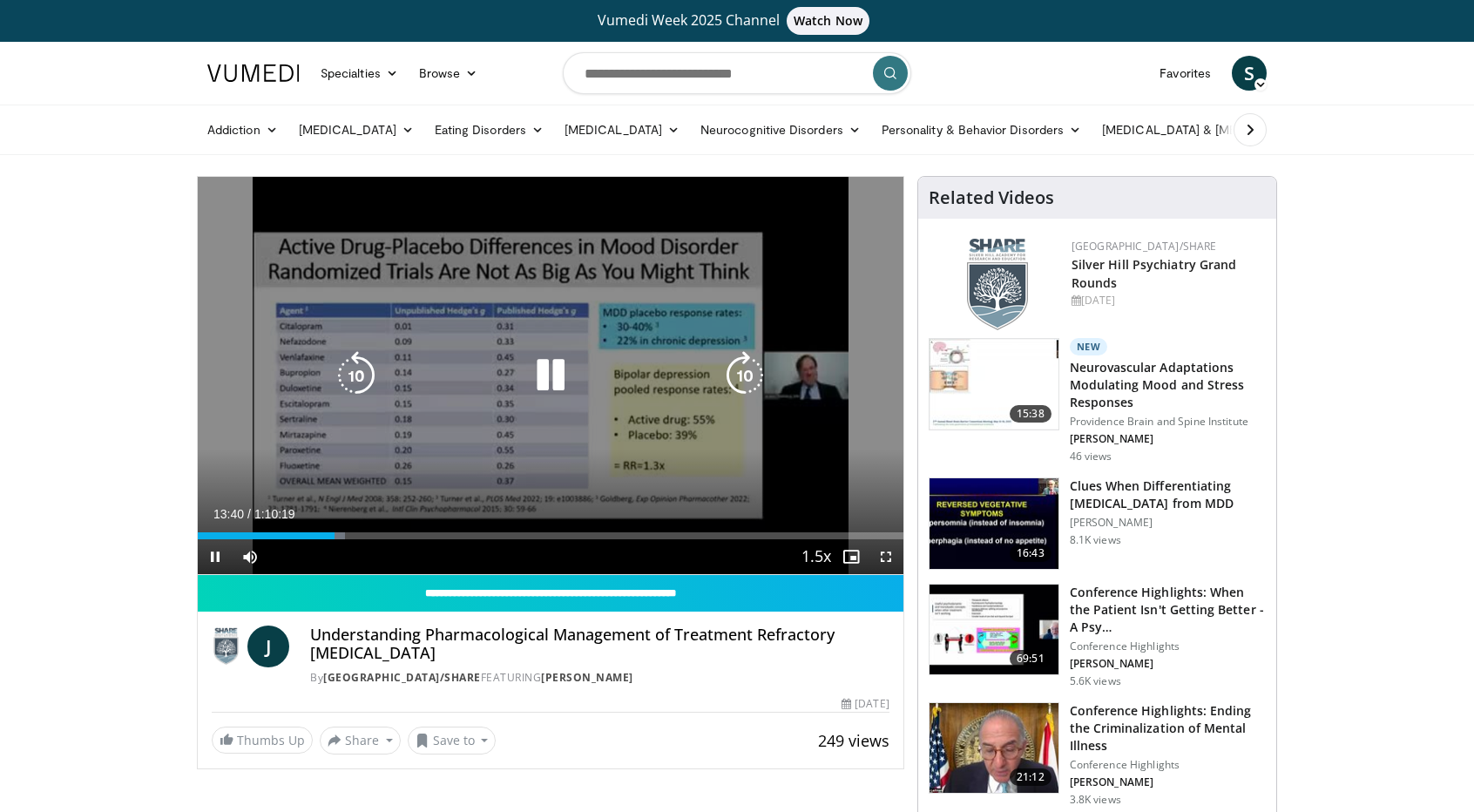
click at [740, 380] on icon "Video Player" at bounding box center [745, 375] width 49 height 49
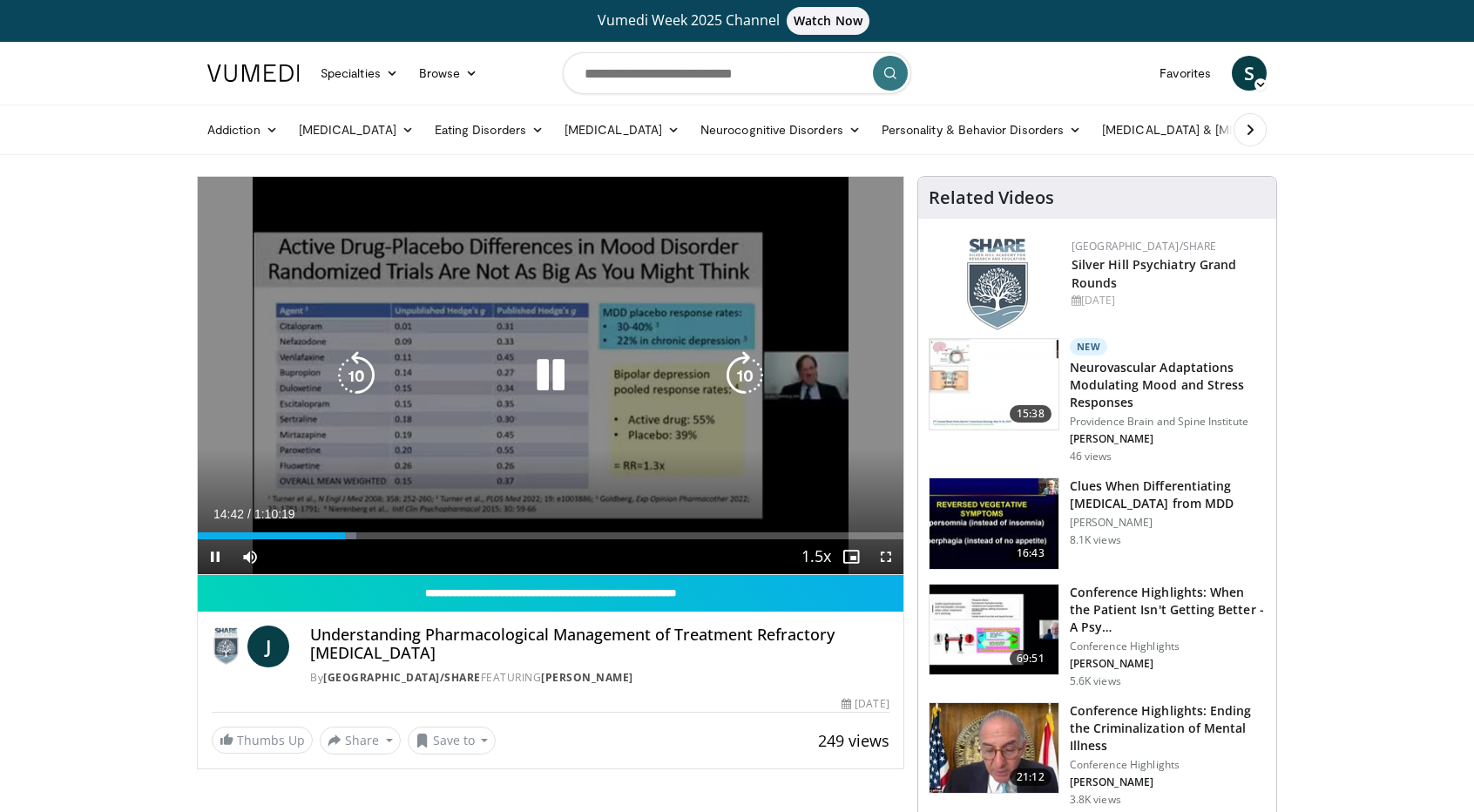
click at [740, 380] on icon "Video Player" at bounding box center [745, 375] width 49 height 49
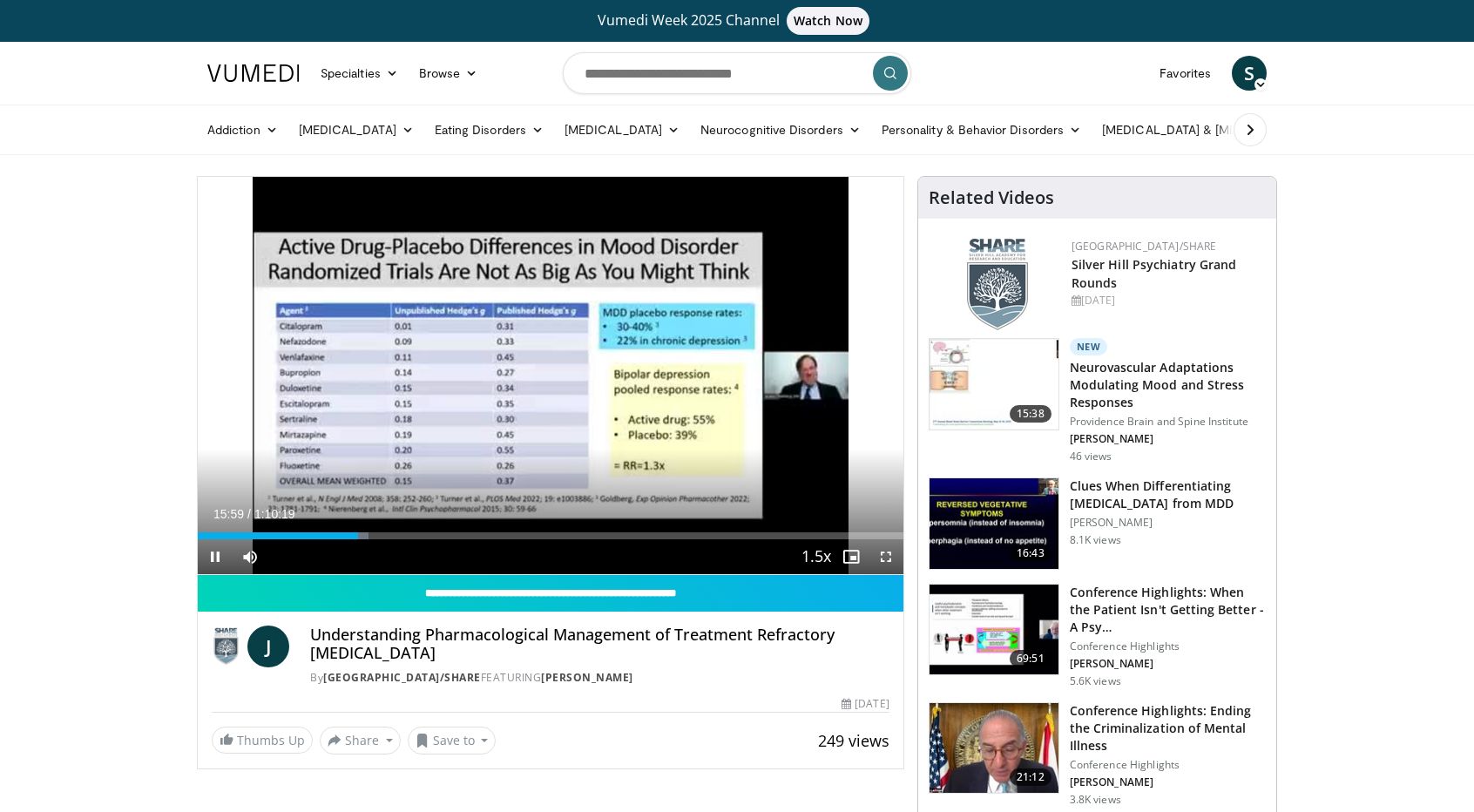
click at [738, 365] on div "20 seconds Tap to unmute" at bounding box center [551, 375] width 706 height 397
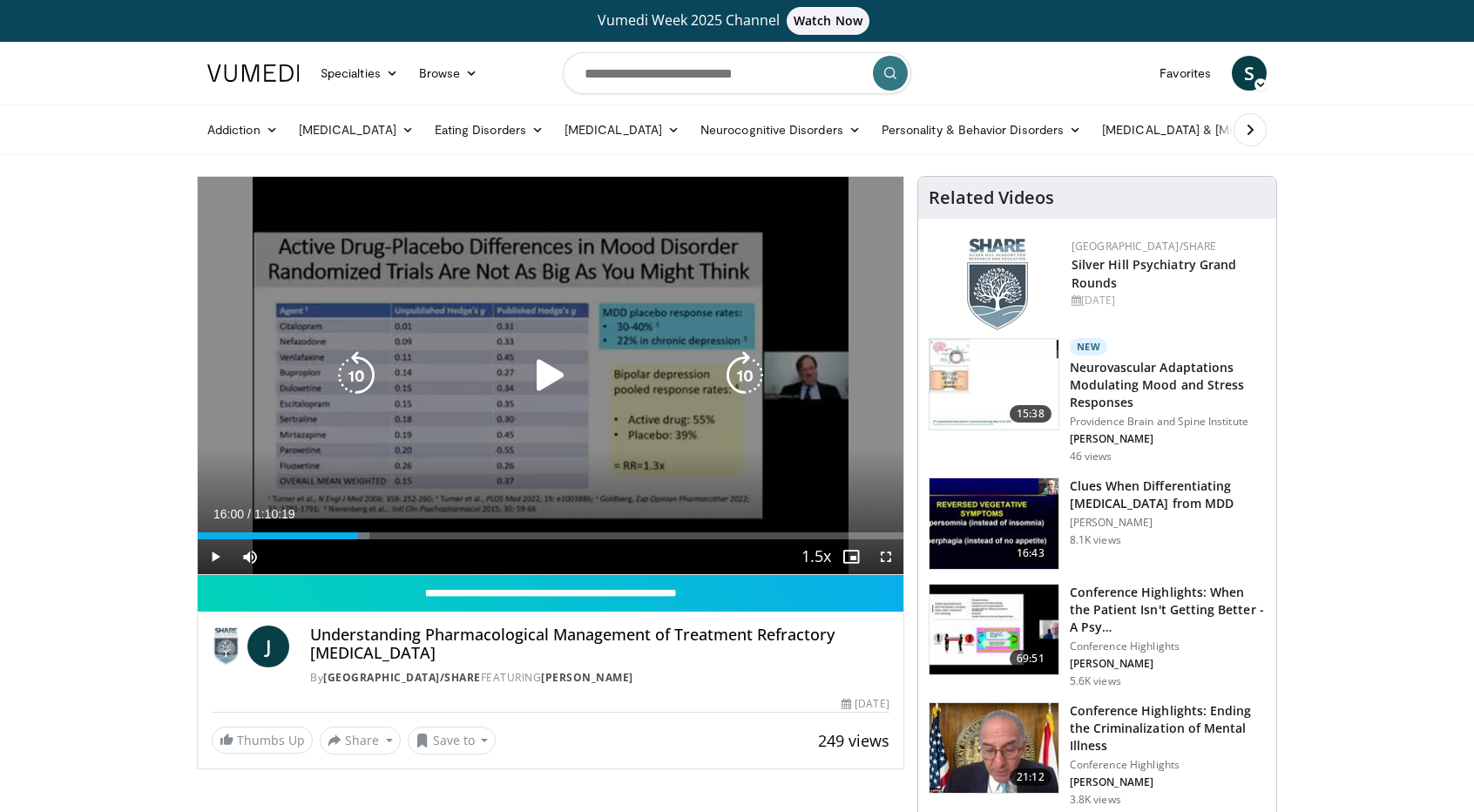
click at [744, 365] on icon "Video Player" at bounding box center [745, 375] width 49 height 49
click at [699, 367] on div "Video Player" at bounding box center [551, 375] width 423 height 35
click at [556, 374] on icon "Video Player" at bounding box center [551, 375] width 49 height 49
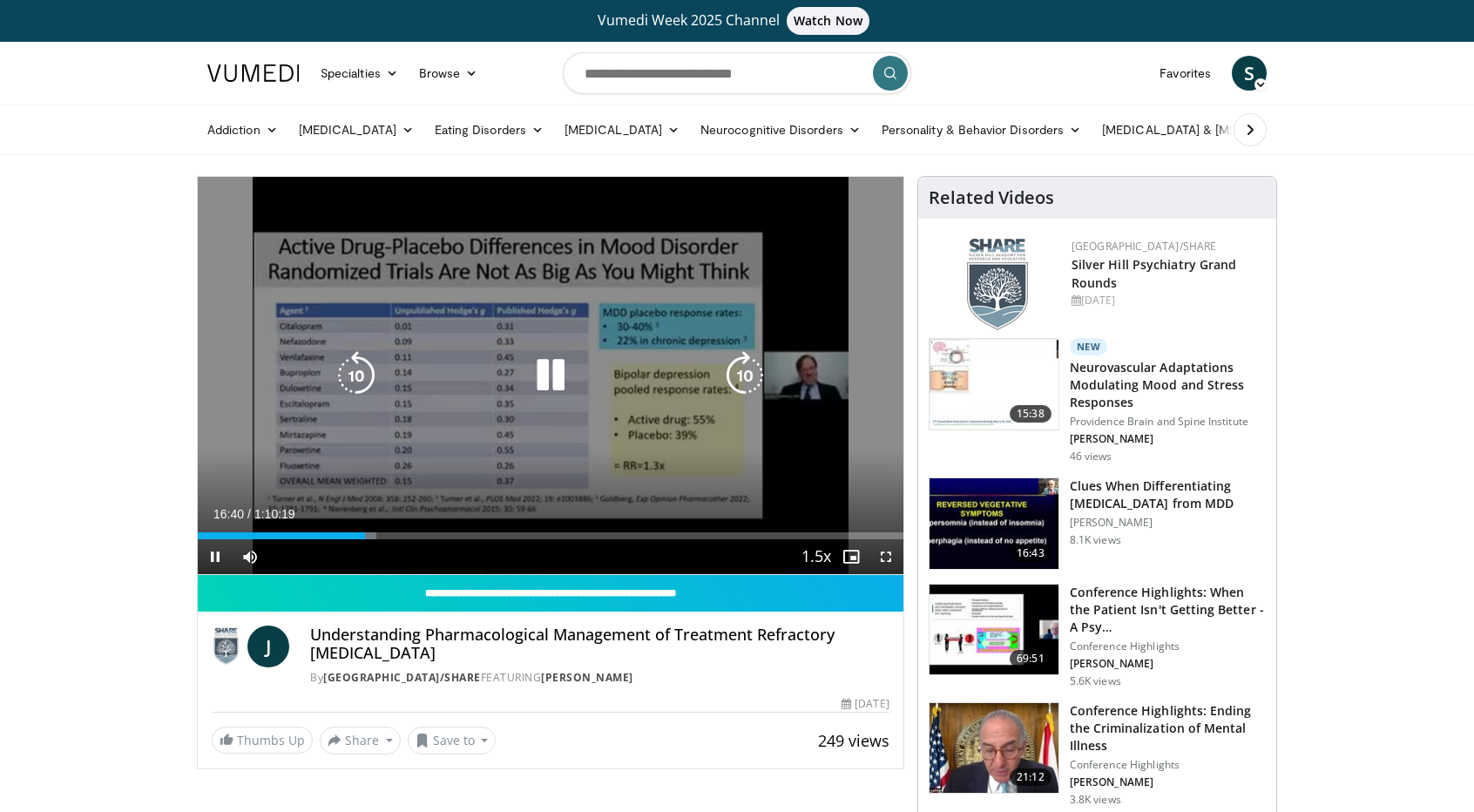
click at [746, 368] on icon "Video Player" at bounding box center [745, 375] width 49 height 49
click at [748, 360] on icon "Video Player" at bounding box center [745, 375] width 49 height 49
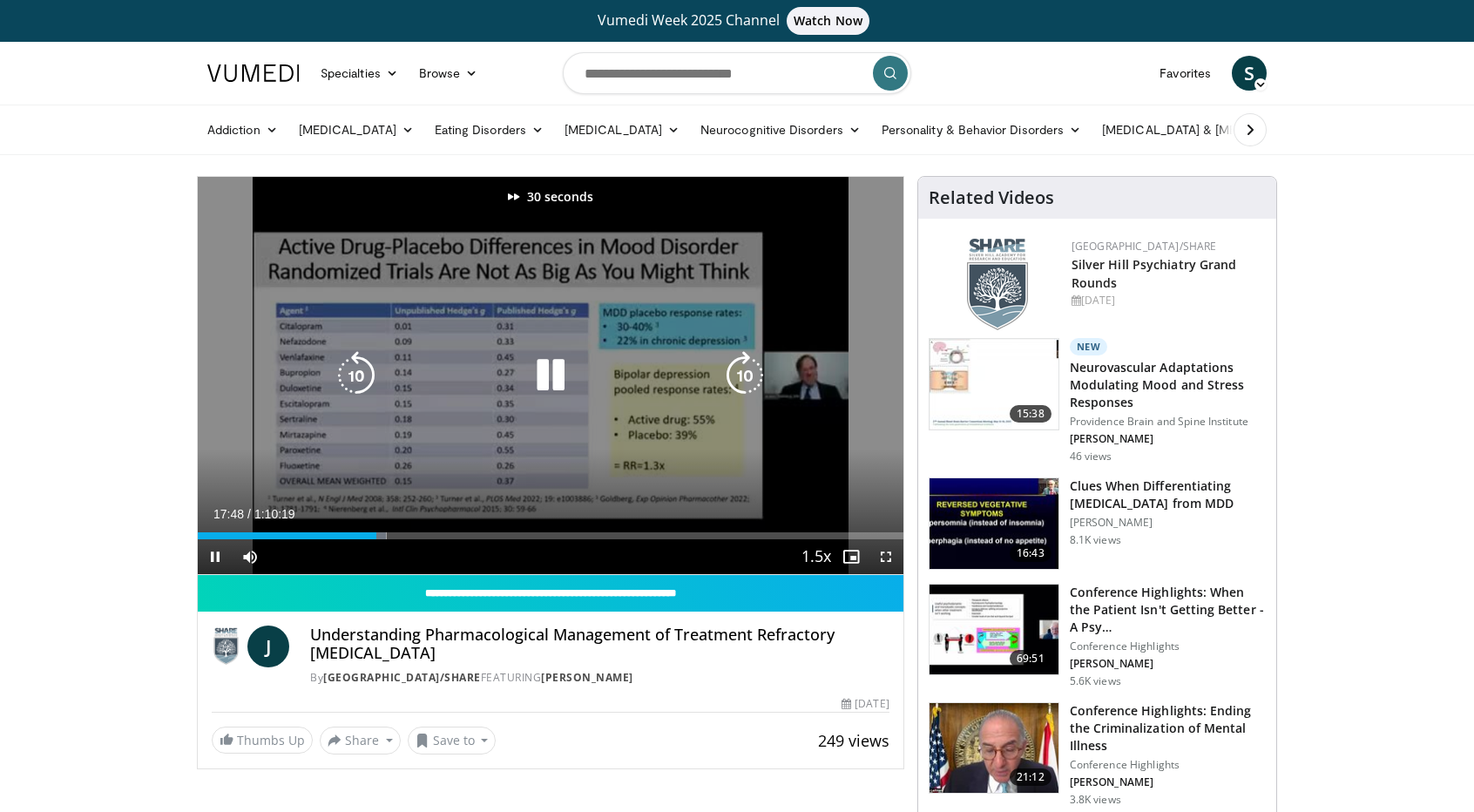
click at [748, 360] on icon "Video Player" at bounding box center [745, 375] width 49 height 49
click at [748, 360] on div "50 seconds Tap to unmute" at bounding box center [551, 375] width 706 height 397
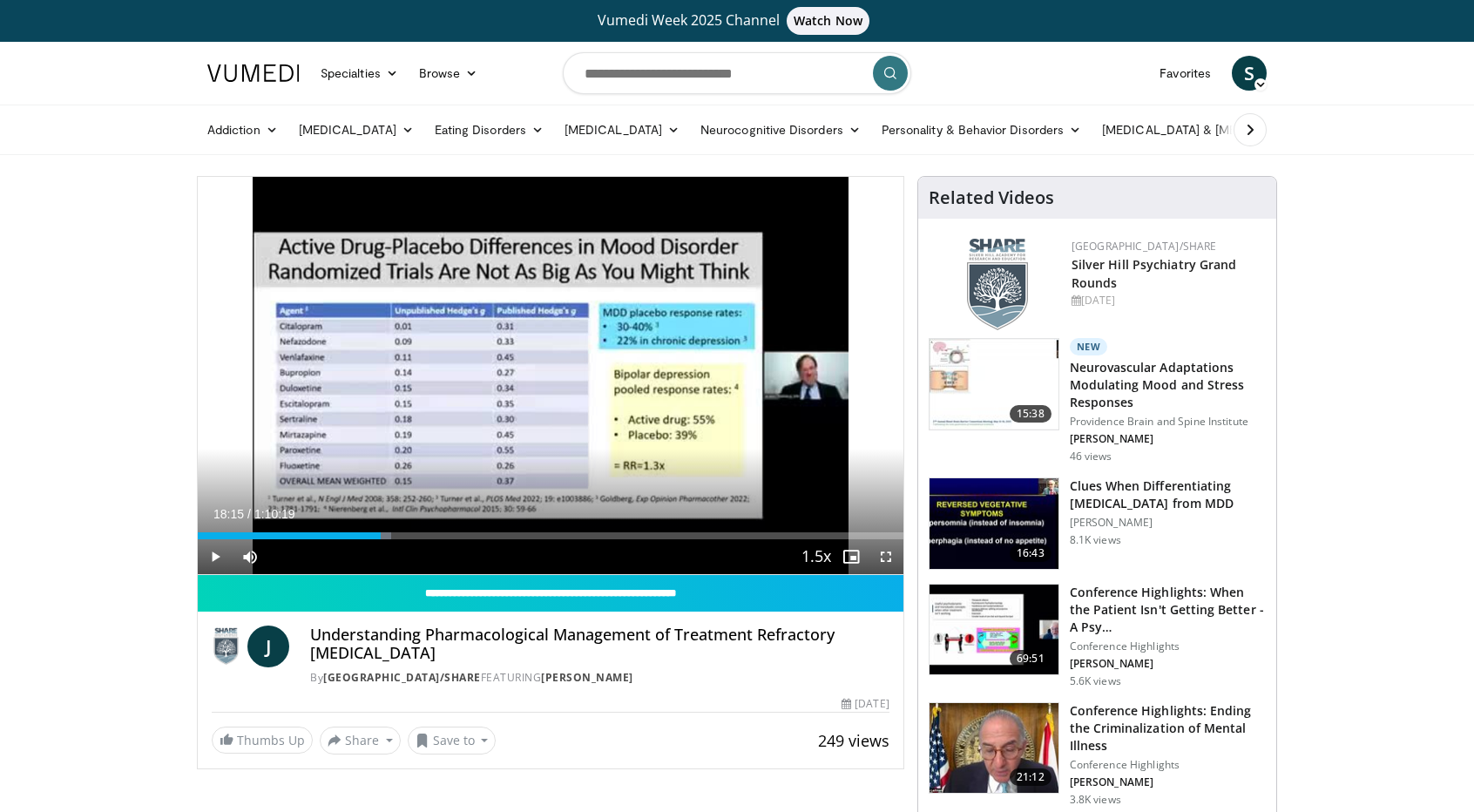
click at [748, 360] on div "50 seconds Tap to unmute" at bounding box center [551, 375] width 706 height 397
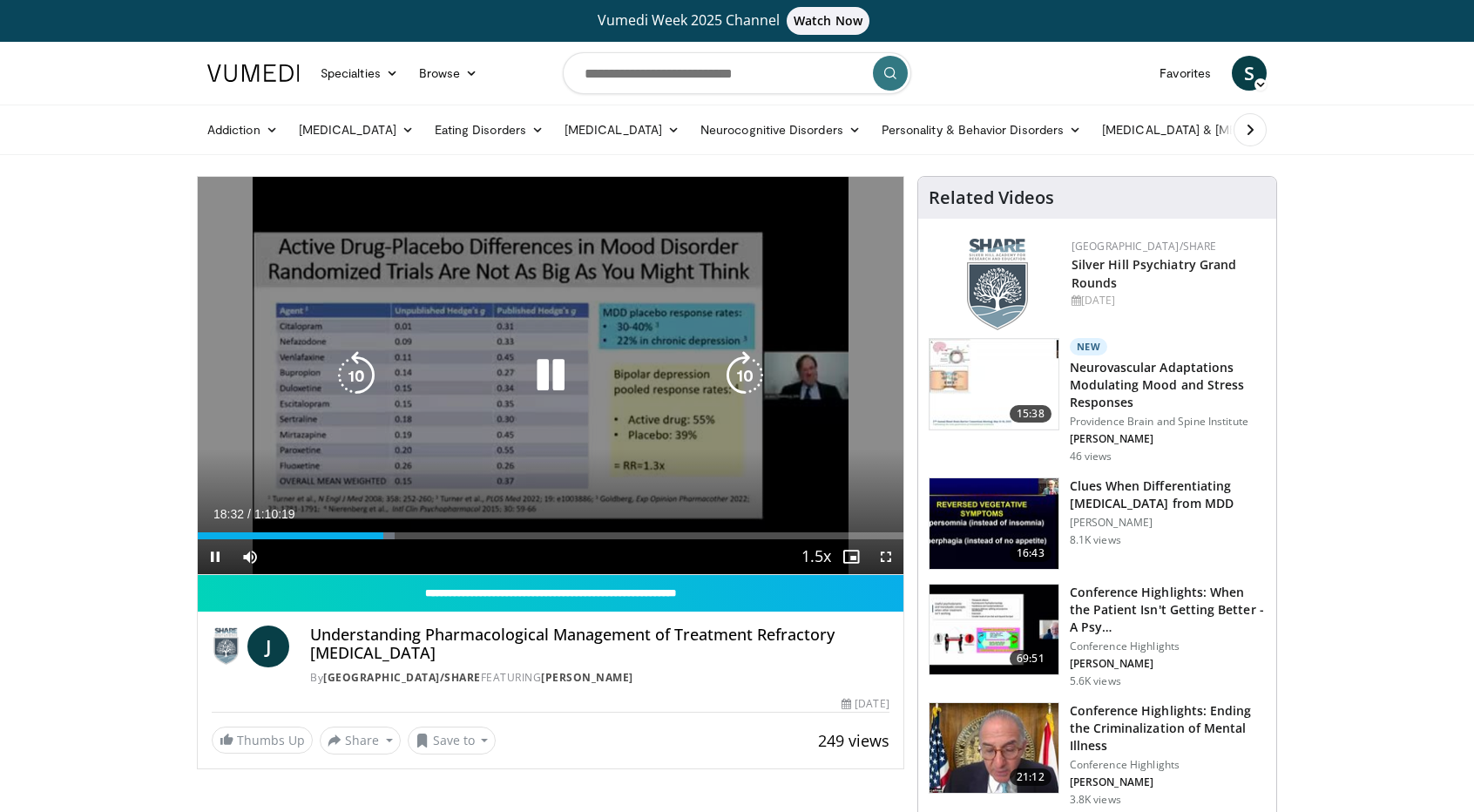
click at [730, 368] on icon "Video Player" at bounding box center [745, 375] width 49 height 49
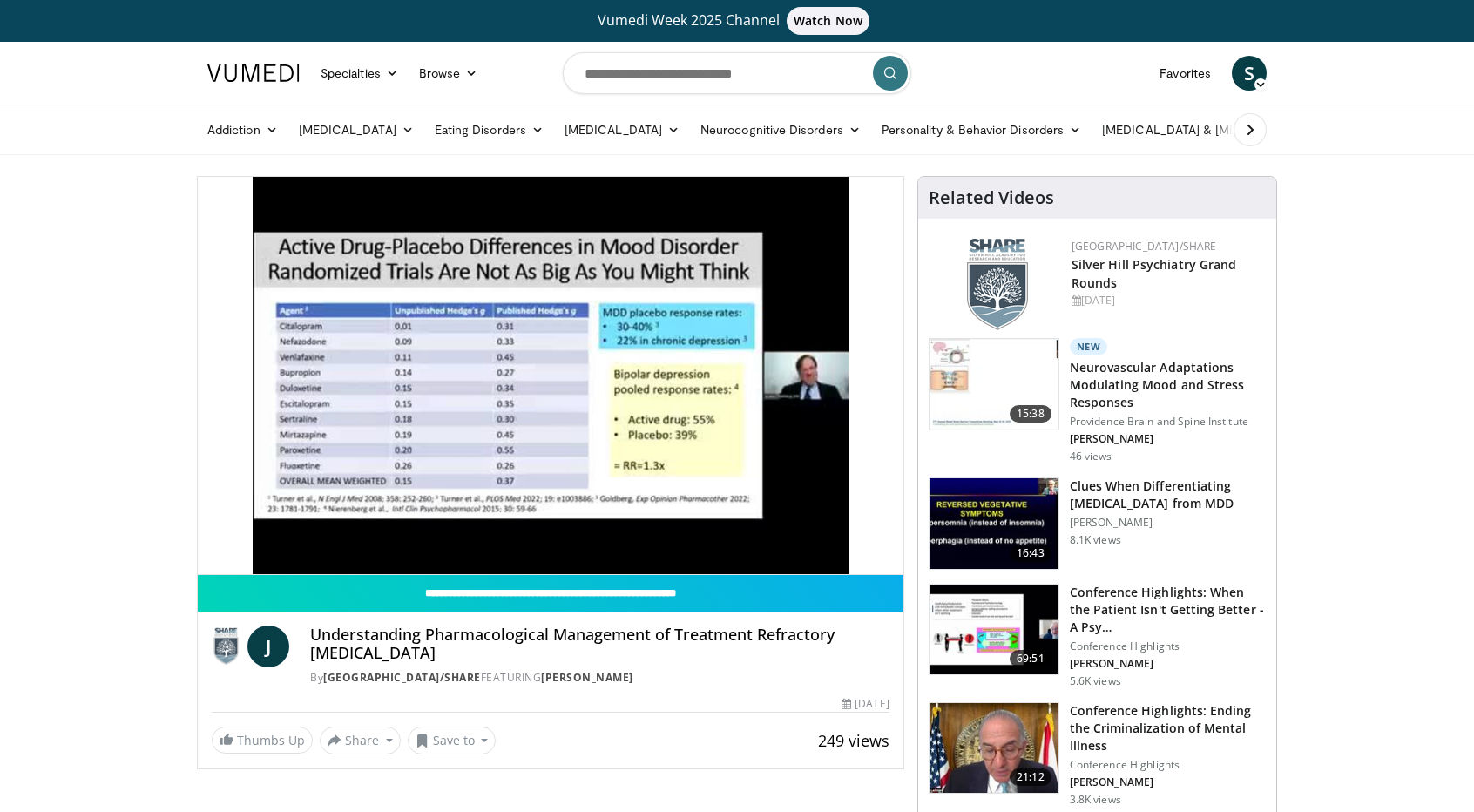
click at [727, 368] on div "20 seconds Tap to unmute" at bounding box center [551, 375] width 706 height 397
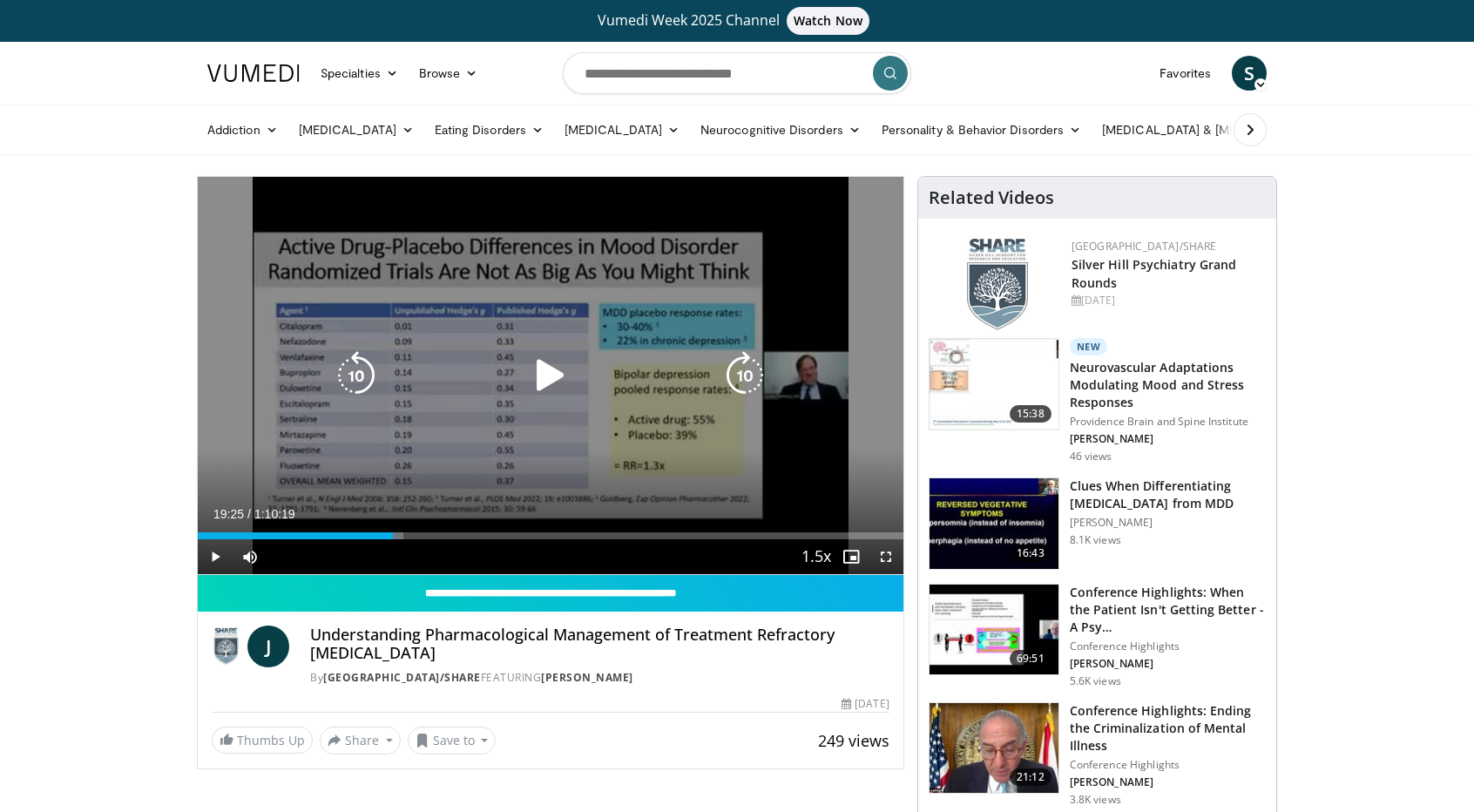
click at [728, 367] on icon "Video Player" at bounding box center [745, 375] width 49 height 49
click at [544, 375] on icon "Video Player" at bounding box center [551, 375] width 49 height 49
click at [733, 384] on icon "Video Player" at bounding box center [745, 375] width 49 height 49
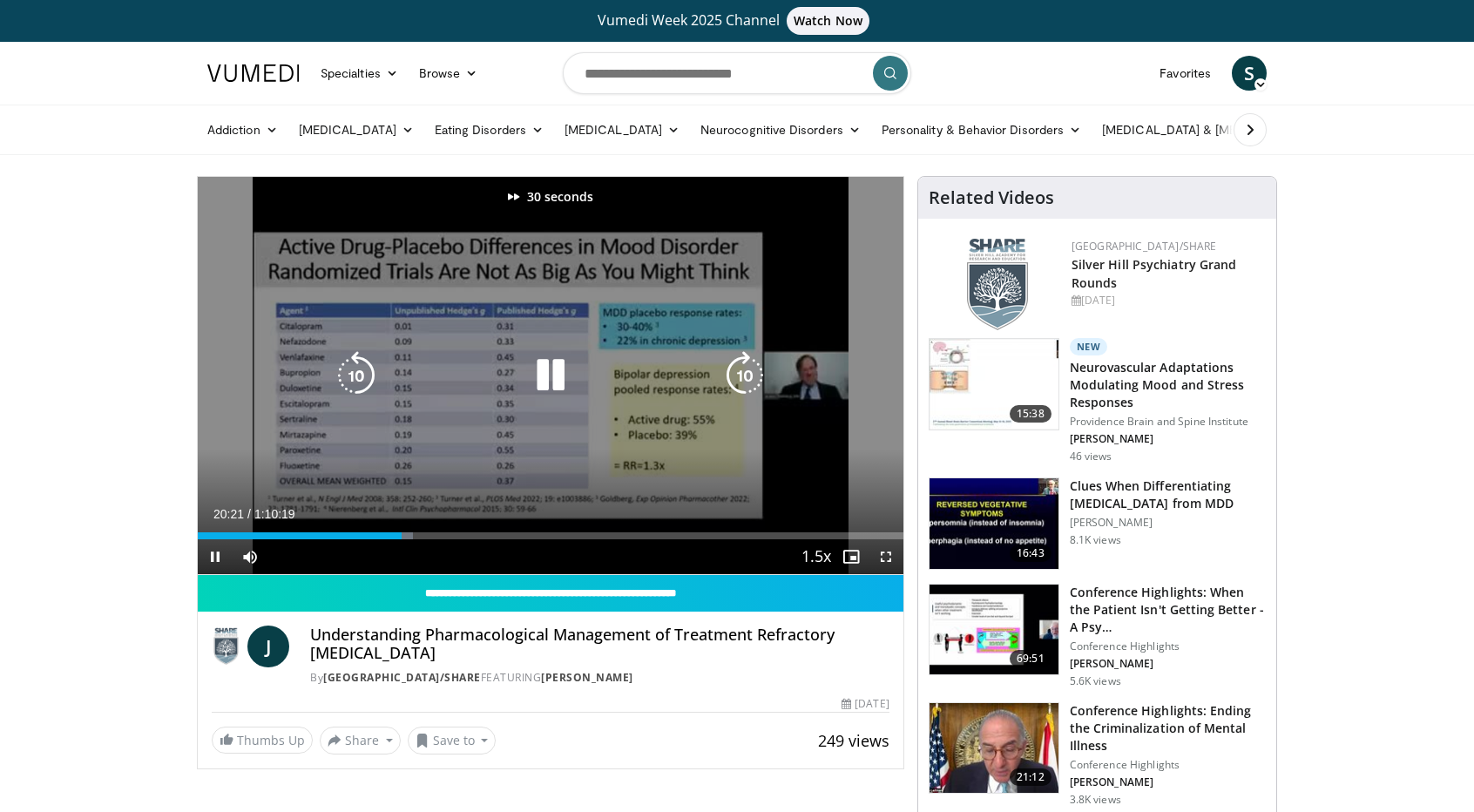
click at [733, 384] on icon "Video Player" at bounding box center [745, 375] width 49 height 49
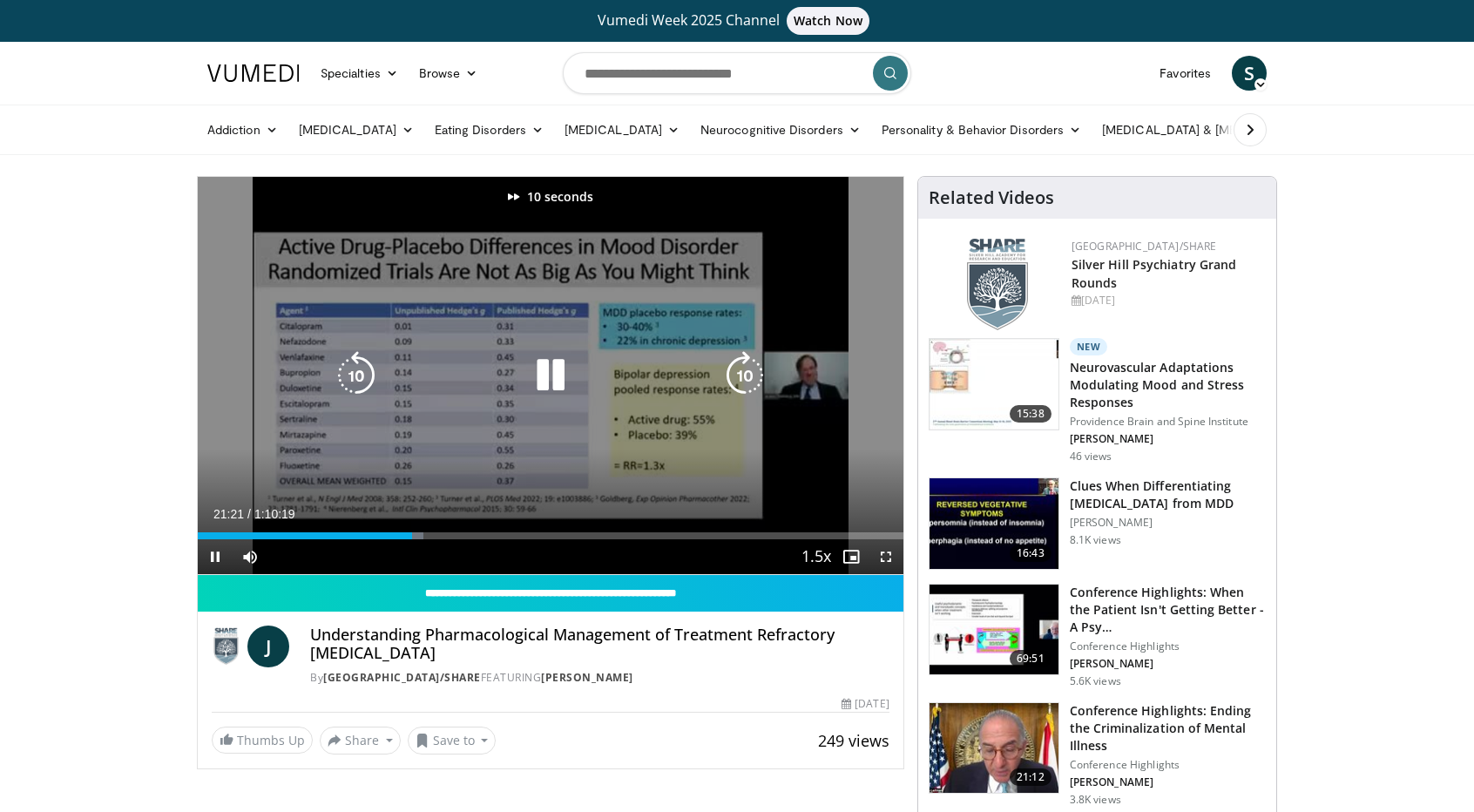
click at [733, 384] on icon "Video Player" at bounding box center [745, 375] width 49 height 49
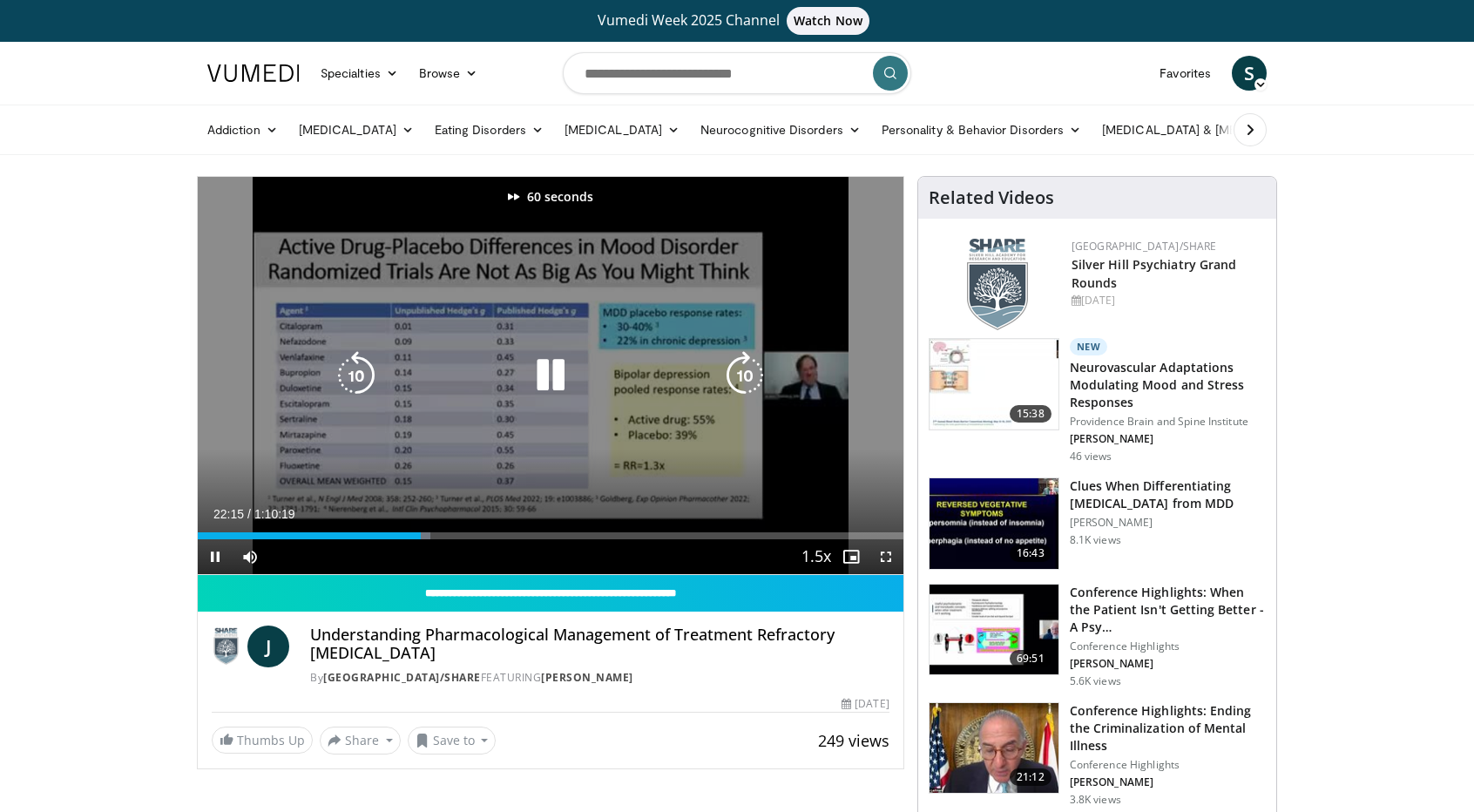
click at [733, 384] on icon "Video Player" at bounding box center [745, 375] width 49 height 49
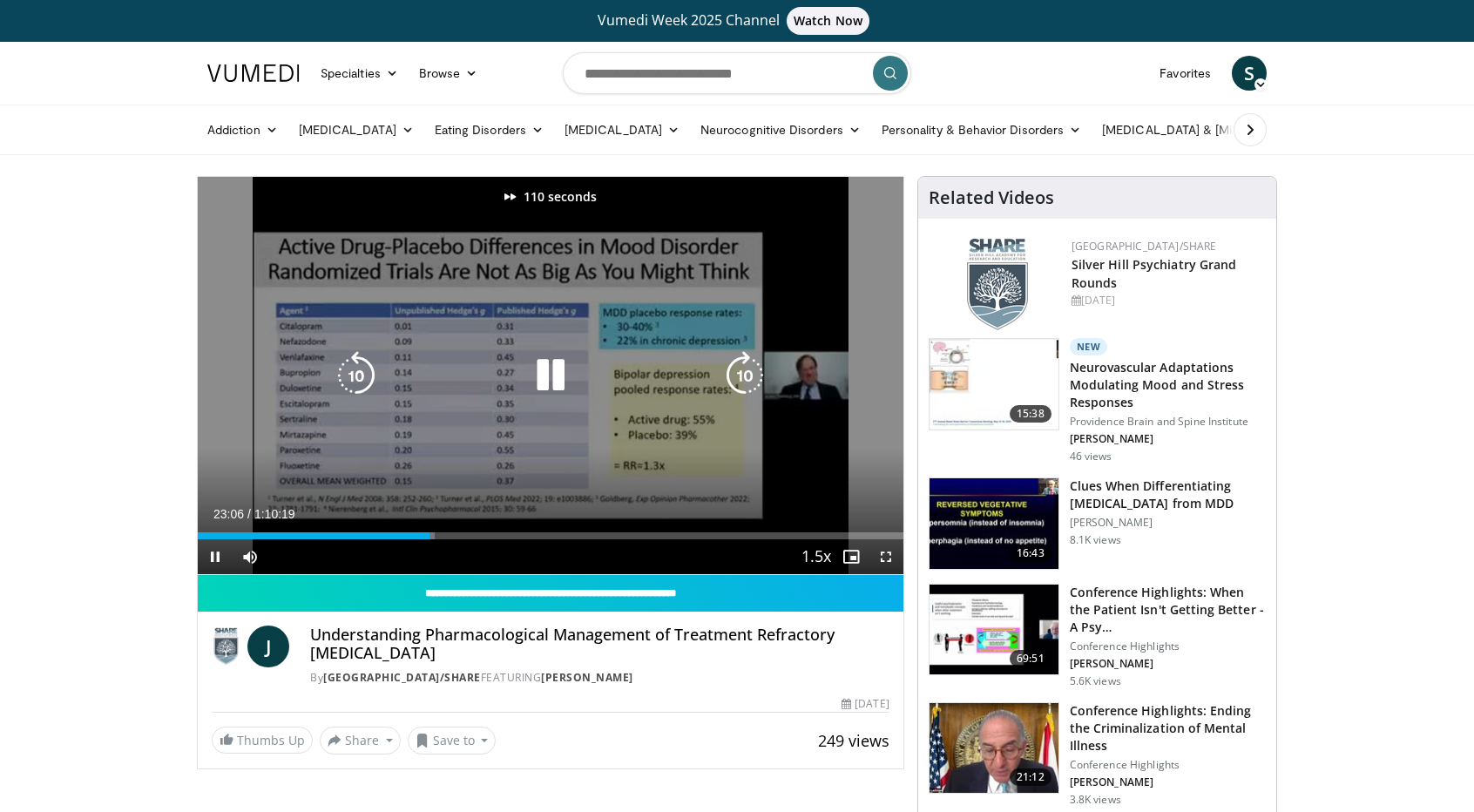
click at [733, 384] on icon "Video Player" at bounding box center [745, 375] width 49 height 49
click at [736, 382] on icon "Video Player" at bounding box center [745, 375] width 49 height 49
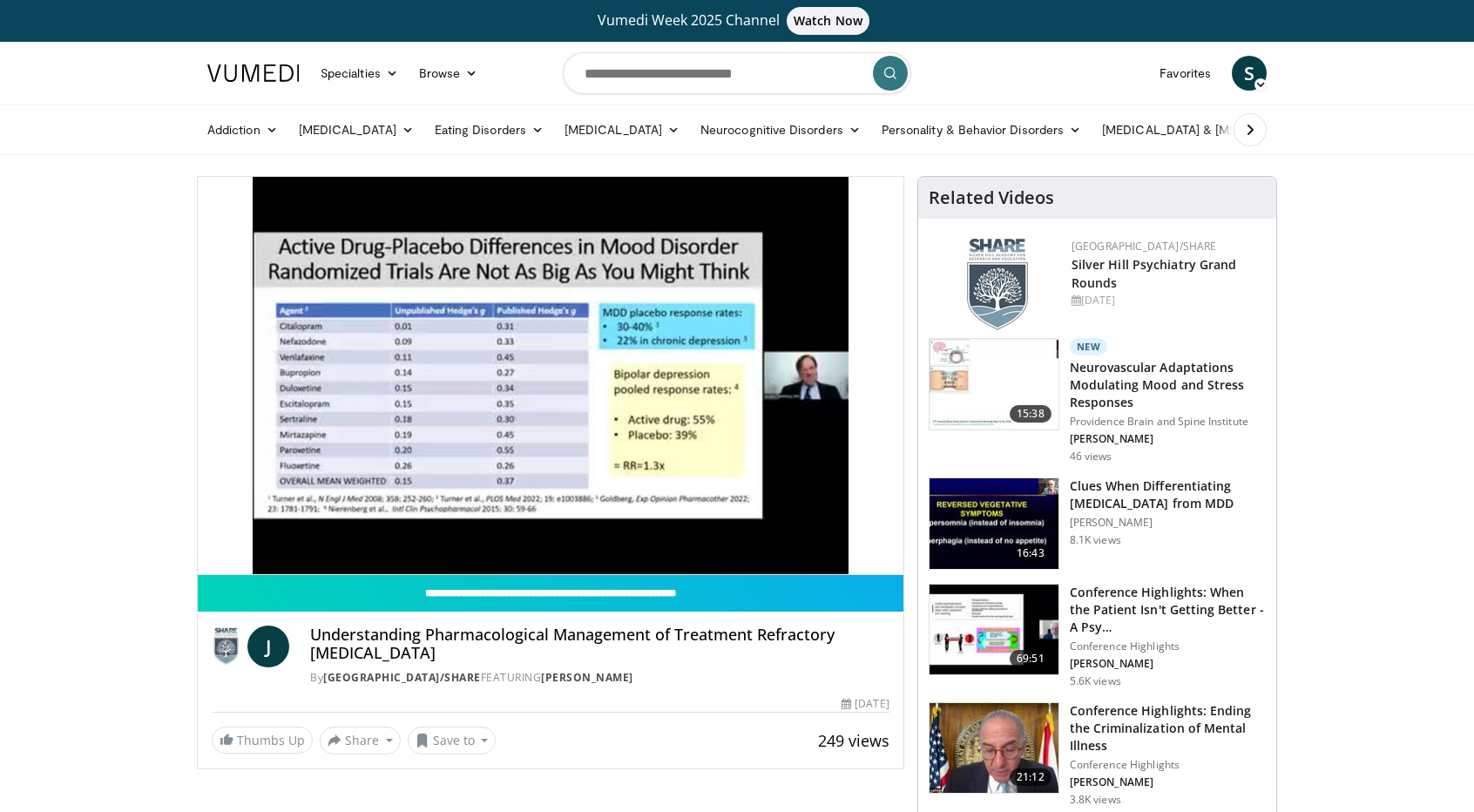
click at [736, 382] on div "10 seconds Tap to unmute" at bounding box center [551, 375] width 706 height 397
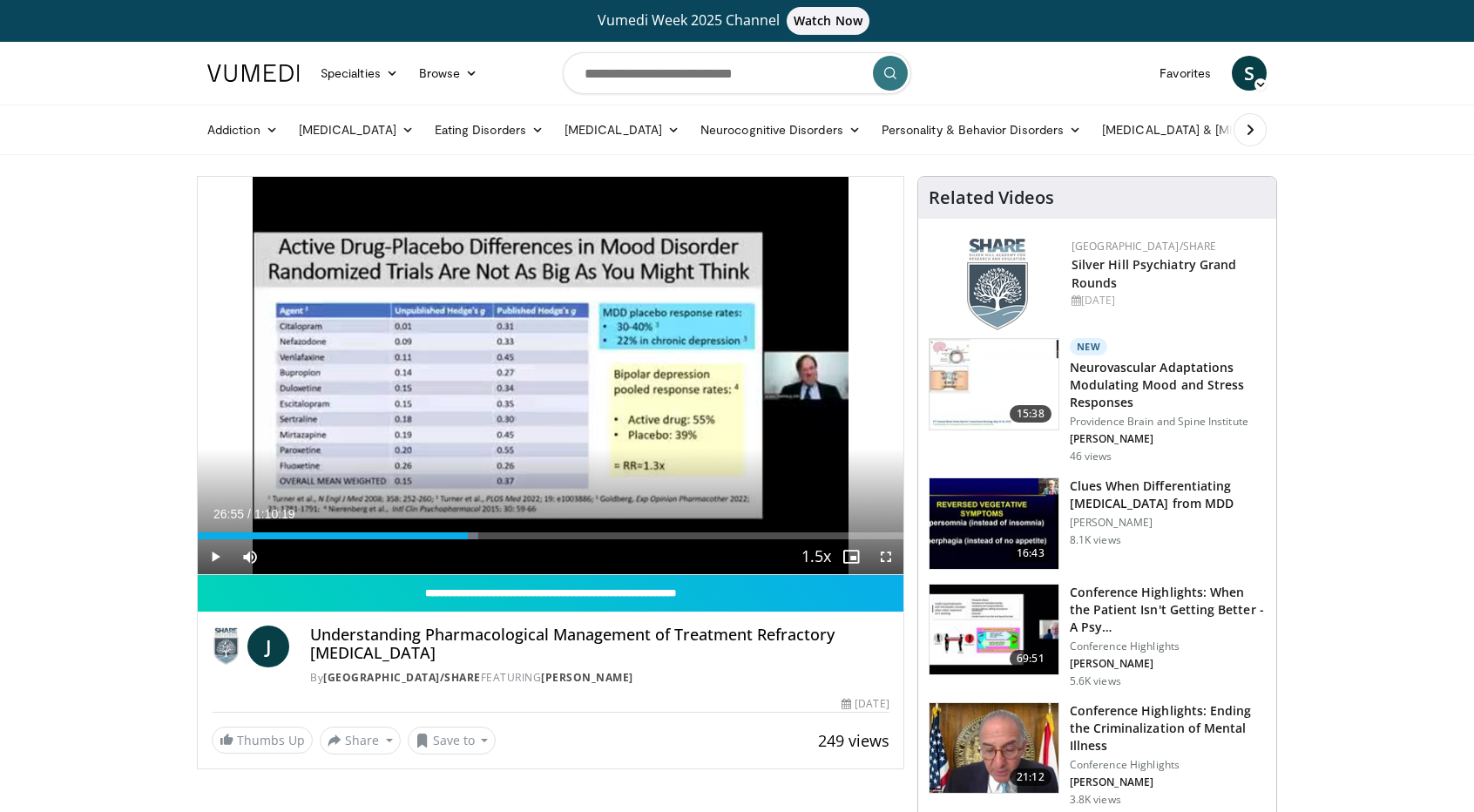
click at [736, 382] on div "10 seconds Tap to unmute" at bounding box center [551, 375] width 706 height 397
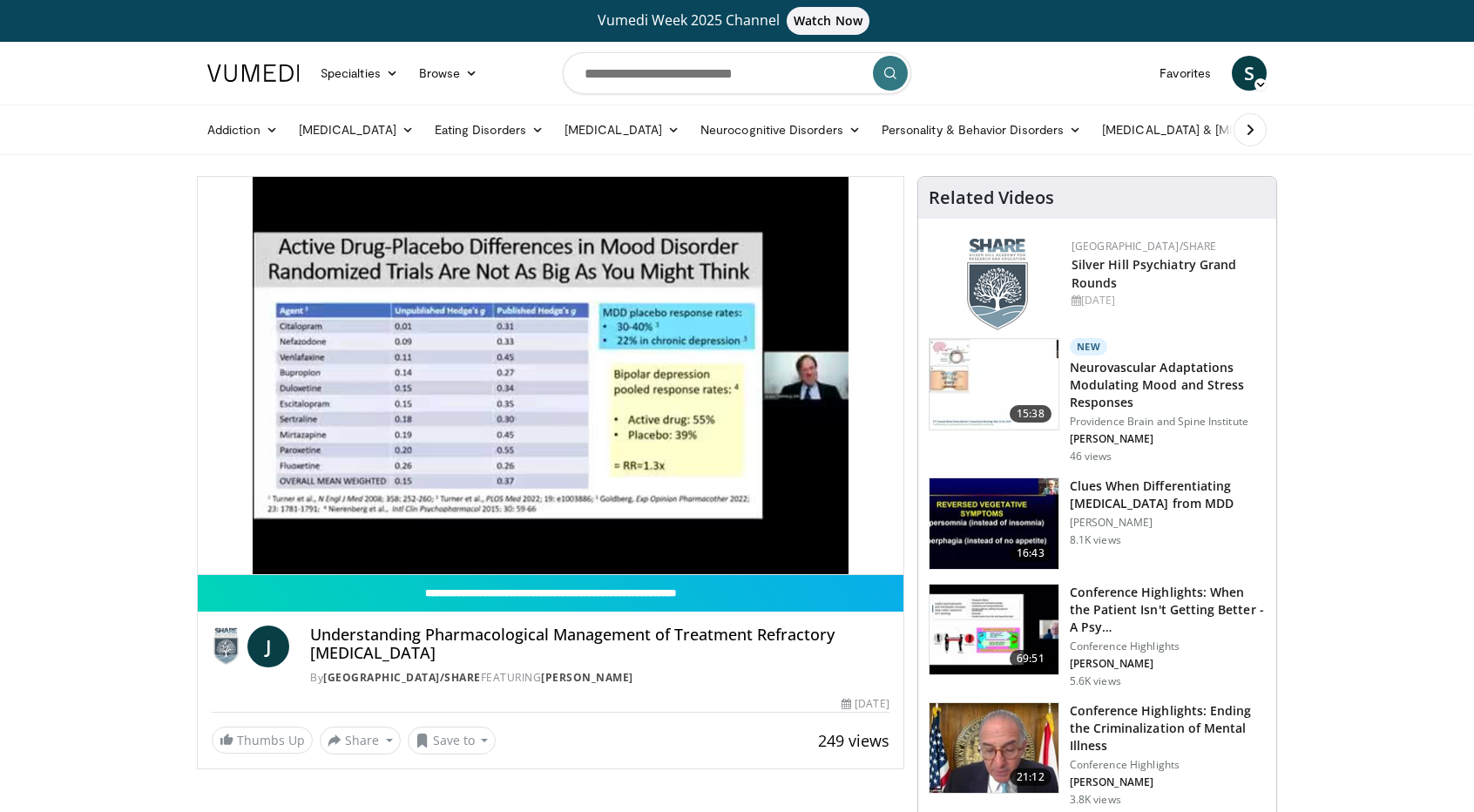
click at [212, 551] on video-js "**********" at bounding box center [551, 375] width 706 height 398
click at [215, 554] on video-js "**********" at bounding box center [551, 375] width 706 height 398
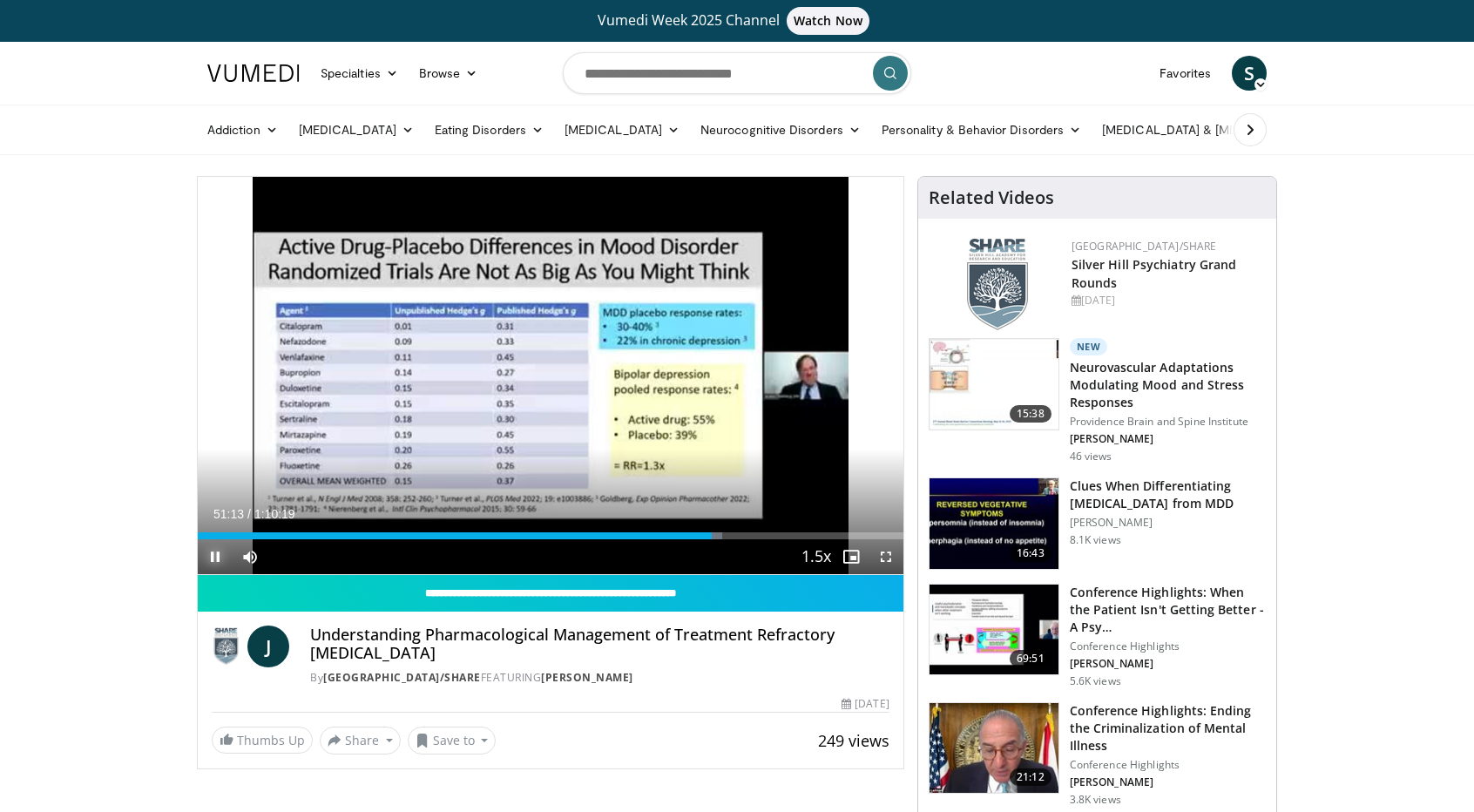
click at [219, 539] on span "Video Player" at bounding box center [215, 556] width 35 height 35
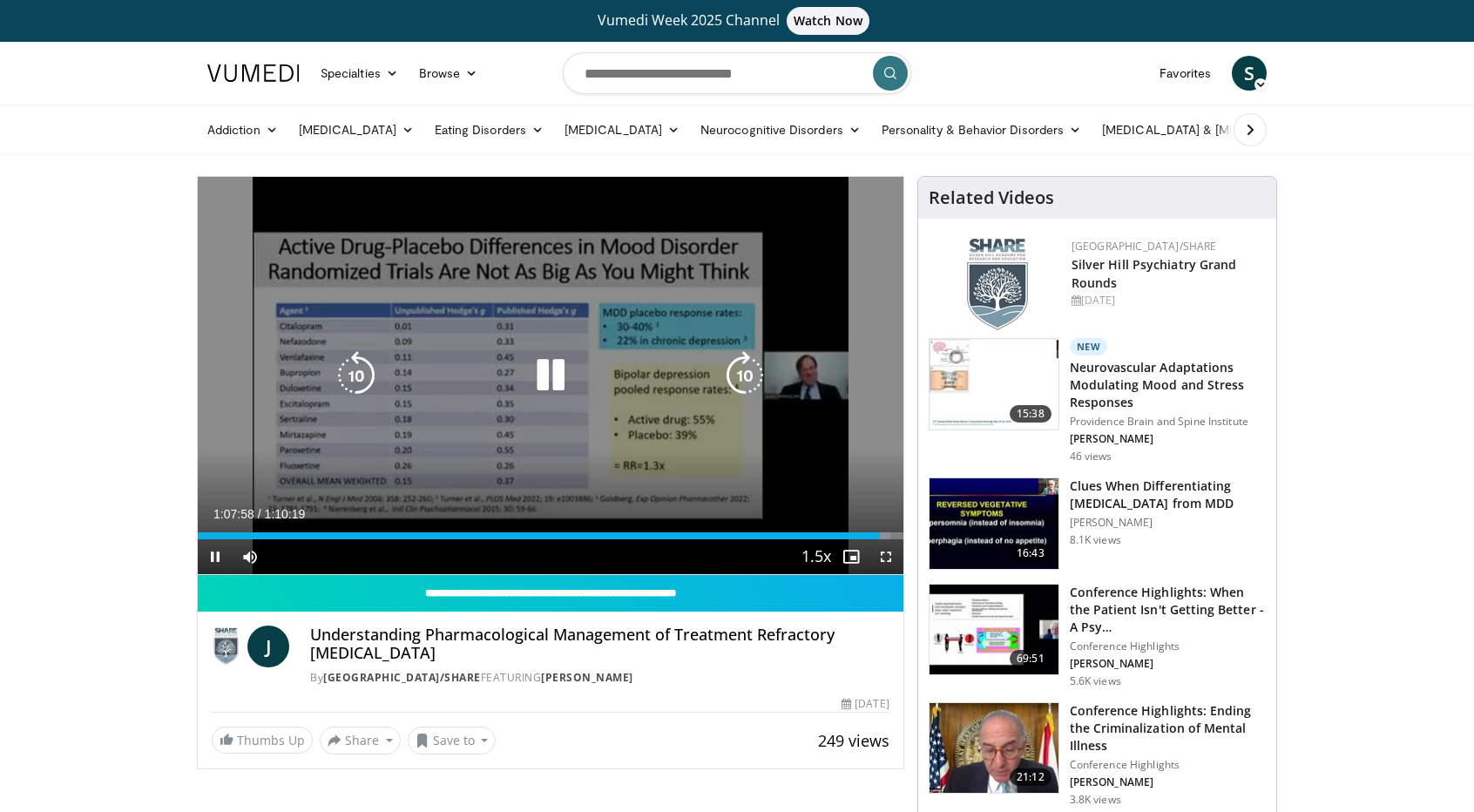
click at [346, 370] on icon "Video Player" at bounding box center [356, 375] width 49 height 49
click at [524, 365] on div "Video Player" at bounding box center [551, 375] width 423 height 35
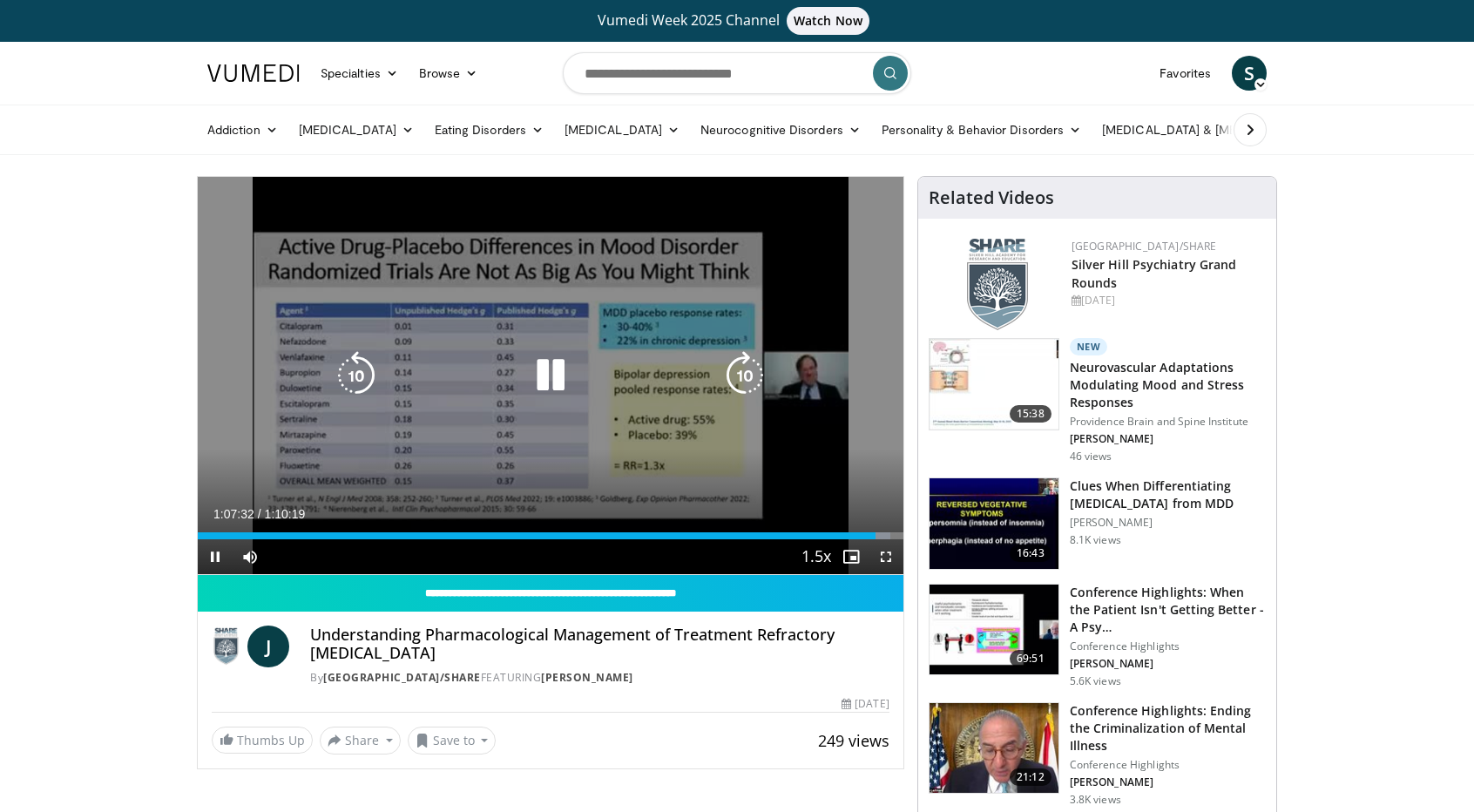
click at [545, 363] on icon "Video Player" at bounding box center [551, 375] width 49 height 49
click at [554, 365] on icon "Video Player" at bounding box center [551, 375] width 49 height 49
click at [367, 378] on icon "Video Player" at bounding box center [356, 375] width 49 height 49
